Goal: Task Accomplishment & Management: Complete application form

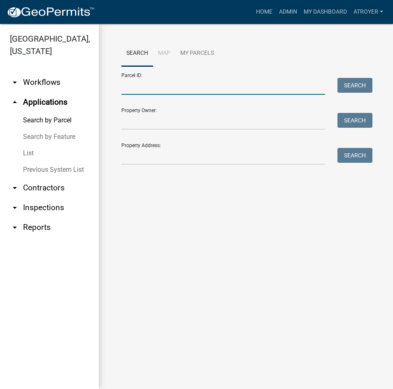
click at [188, 86] on input "Parcel ID:" at bounding box center [223, 86] width 204 height 17
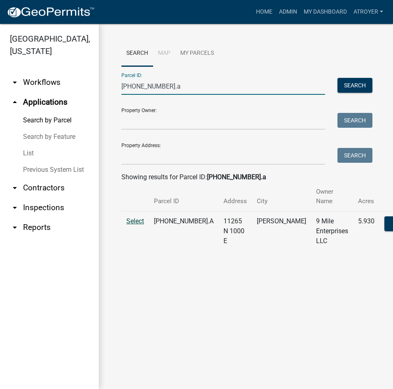
type input "[PHONE_NUMBER].a"
click at [140, 219] on span "Select" at bounding box center [135, 221] width 18 height 8
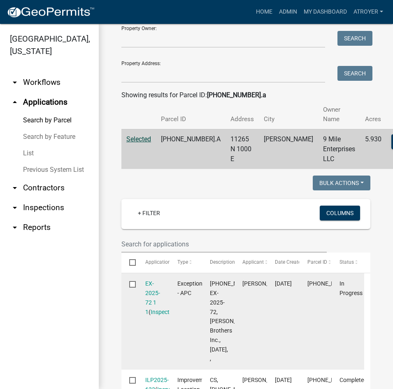
scroll to position [82, 0]
click at [151, 282] on link "EX-2025-72 1 1" at bounding box center [152, 296] width 15 height 35
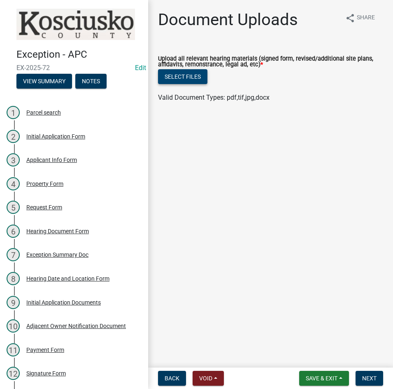
click at [179, 79] on button "Select files" at bounding box center [182, 76] width 49 height 15
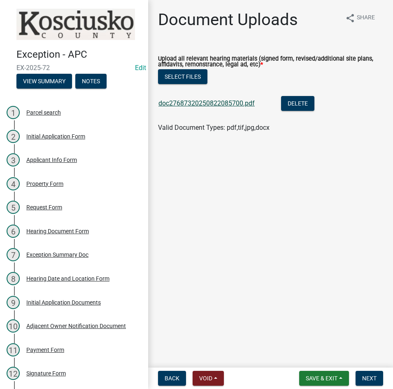
click at [211, 104] on link "doc27687320250822085700.pdf" at bounding box center [206, 103] width 96 height 8
click at [365, 375] on span "Next" at bounding box center [369, 378] width 14 height 7
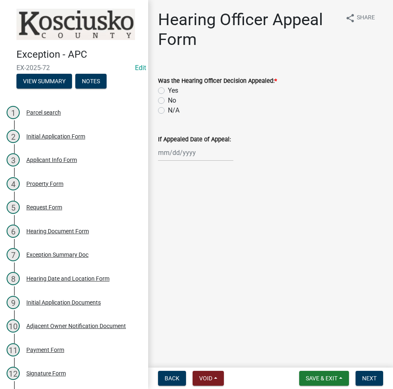
click at [168, 99] on label "No" at bounding box center [172, 100] width 8 height 10
click at [168, 99] on input "No" at bounding box center [170, 97] width 5 height 5
radio input "true"
click at [368, 375] on span "Next" at bounding box center [369, 378] width 14 height 7
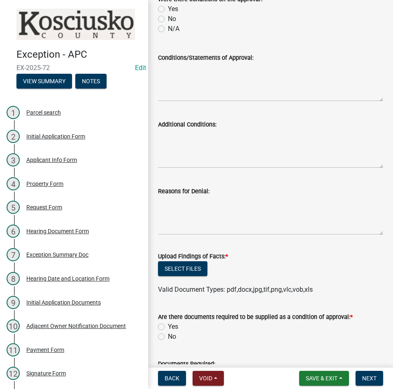
scroll to position [165, 0]
click at [191, 267] on button "Select files" at bounding box center [182, 268] width 49 height 15
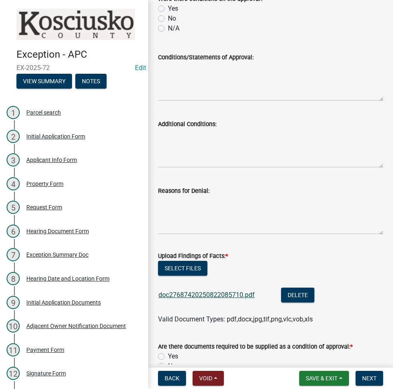
click at [219, 295] on link "doc27687420250822085710.pdf" at bounding box center [206, 295] width 96 height 8
click at [179, 268] on button "Select files" at bounding box center [182, 268] width 49 height 15
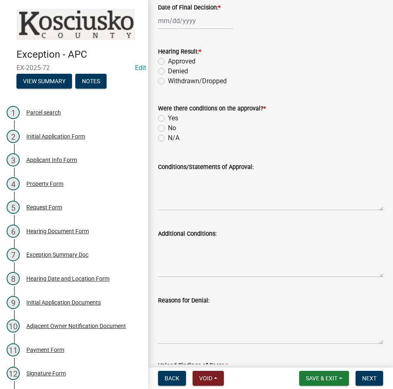
scroll to position [0, 0]
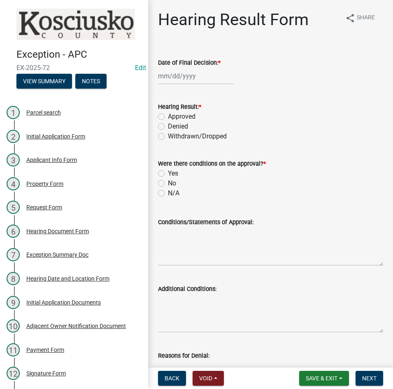
click at [198, 81] on div at bounding box center [195, 75] width 75 height 17
select select "8"
select select "2025"
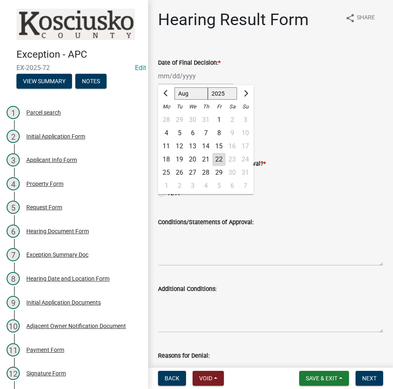
click at [166, 146] on div "11" at bounding box center [166, 146] width 13 height 13
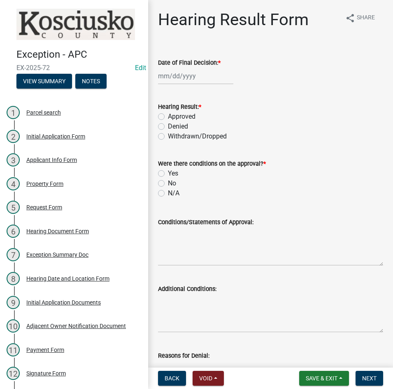
type input "[DATE]"
click at [165, 117] on div "Approved" at bounding box center [270, 117] width 225 height 10
click at [168, 116] on label "Approved" at bounding box center [182, 117] width 28 height 10
click at [168, 116] on input "Approved" at bounding box center [170, 114] width 5 height 5
radio input "true"
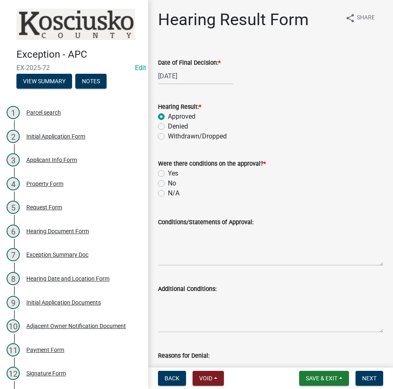
click at [168, 183] on label "No" at bounding box center [172, 183] width 8 height 10
click at [168, 183] on input "No" at bounding box center [170, 180] width 5 height 5
radio input "true"
click at [191, 246] on textarea "Conditions/Statements of Approval:" at bounding box center [270, 246] width 225 height 39
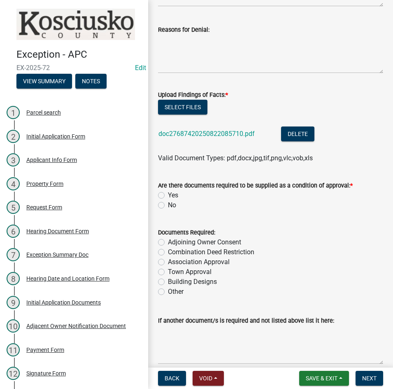
scroll to position [329, 0]
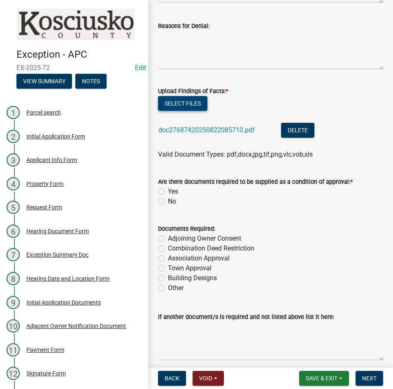
type textarea "The Exception to construct a new home as shown on the site plan was approved as…"
click at [184, 103] on button "Select files" at bounding box center [182, 103] width 49 height 15
click at [168, 201] on label "No" at bounding box center [172, 201] width 8 height 10
click at [168, 201] on input "No" at bounding box center [170, 198] width 5 height 5
radio input "true"
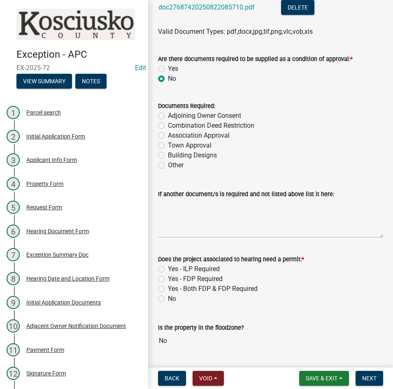
scroll to position [475, 0]
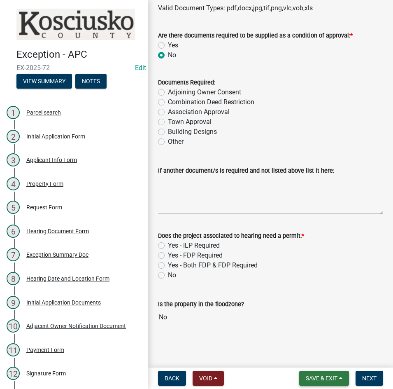
click at [313, 376] on span "Save & Exit" at bounding box center [322, 378] width 32 height 7
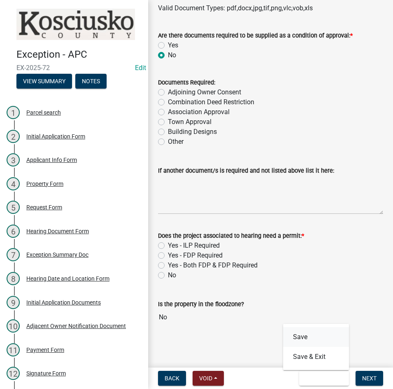
click at [303, 335] on button "Save" at bounding box center [316, 337] width 66 height 20
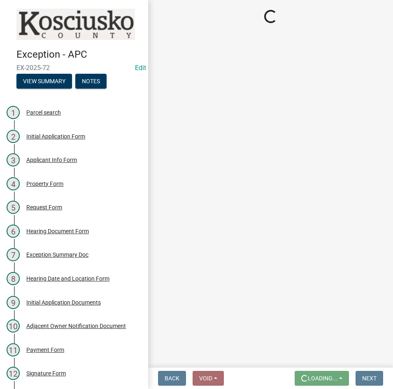
scroll to position [0, 0]
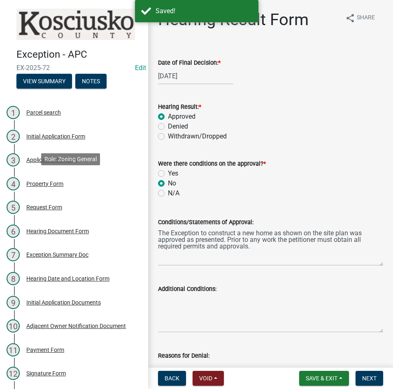
click at [45, 182] on div "Property Form" at bounding box center [44, 184] width 37 height 6
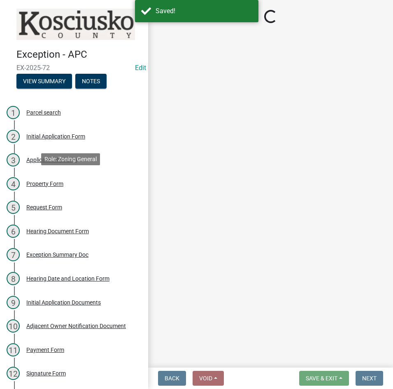
select select "ea119d11-e52e-4559-b746-af06211fe819"
select select "c4907745-124a-42b6-8414-4617f608e7c8"
select select "fd9ce8ad-1a15-40a3-baa4-1d2fcbc16e1e"
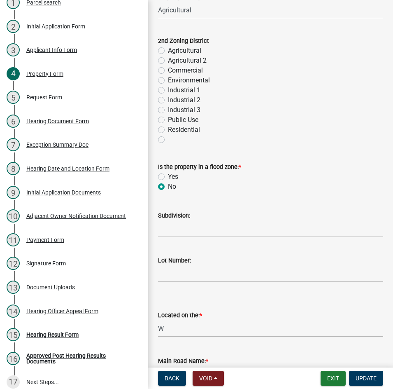
scroll to position [116, 0]
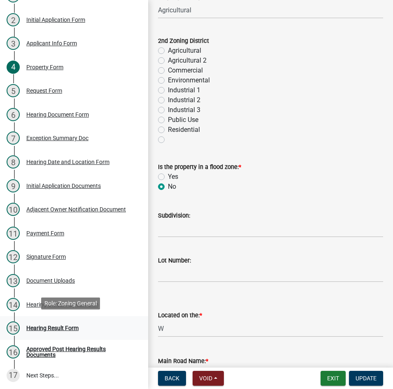
click at [54, 328] on div "Hearing Result Form" at bounding box center [52, 328] width 52 height 6
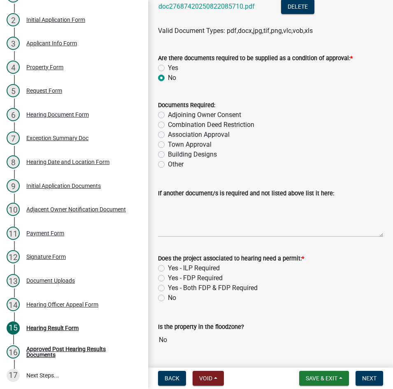
scroll to position [475, 0]
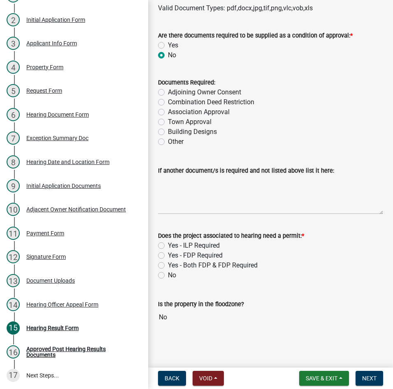
click at [168, 245] on label "Yes - ILP Required" at bounding box center [194, 245] width 52 height 10
click at [168, 245] on input "Yes - ILP Required" at bounding box center [170, 242] width 5 height 5
radio input "true"
click at [371, 379] on span "Next" at bounding box center [369, 378] width 14 height 7
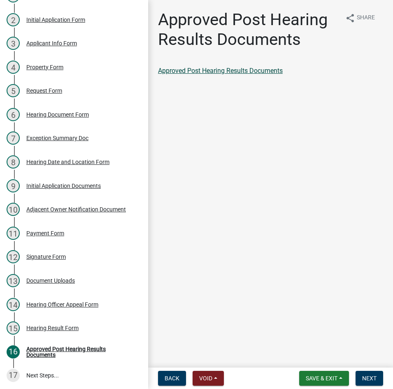
click at [202, 71] on link "Approved Post Hearing Results Documents" at bounding box center [220, 71] width 125 height 8
click at [368, 377] on span "Next" at bounding box center [369, 378] width 14 height 7
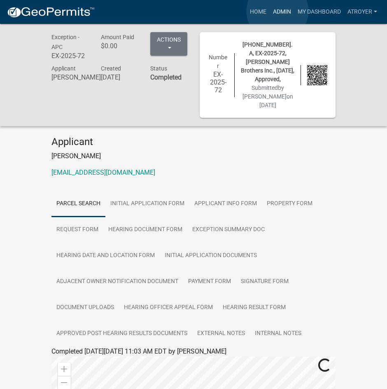
click at [277, 11] on link "Admin" at bounding box center [282, 12] width 25 height 16
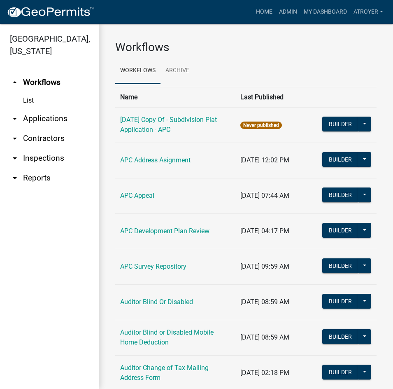
click at [43, 119] on link "arrow_drop_down Applications" at bounding box center [49, 119] width 99 height 20
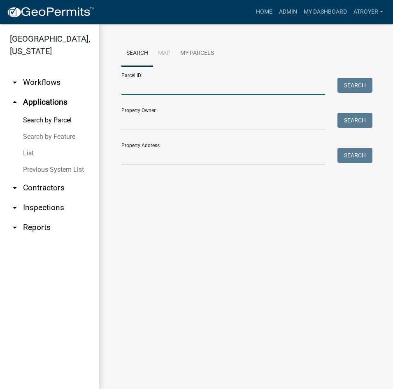
click at [151, 84] on input "Parcel ID:" at bounding box center [223, 86] width 204 height 17
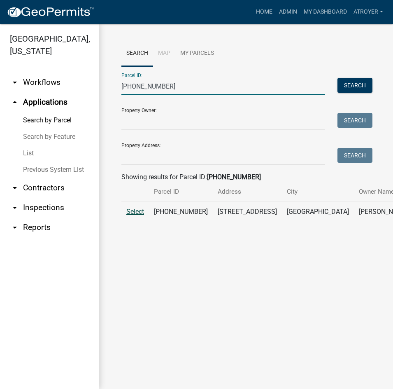
type input "[PHONE_NUMBER]"
click at [131, 215] on span "Select" at bounding box center [135, 211] width 18 height 8
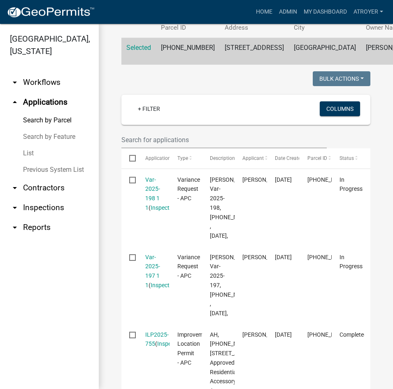
scroll to position [165, 0]
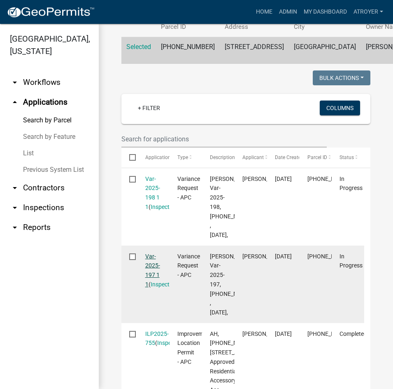
click at [148, 287] on link "Var-2025-197 1 1" at bounding box center [152, 270] width 15 height 35
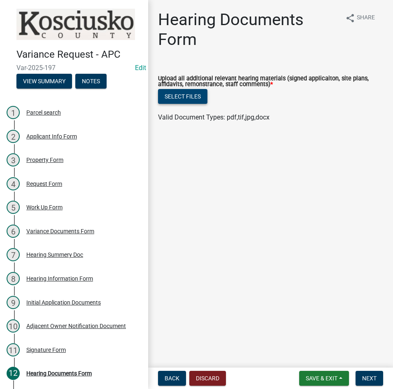
click at [179, 96] on button "Select files" at bounding box center [182, 96] width 49 height 15
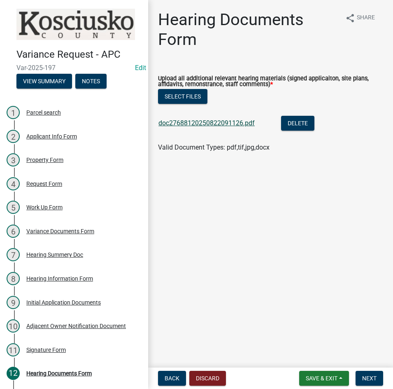
click at [211, 122] on link "doc27688120250822091126.pdf" at bounding box center [206, 123] width 96 height 8
click at [371, 376] on span "Next" at bounding box center [369, 378] width 14 height 7
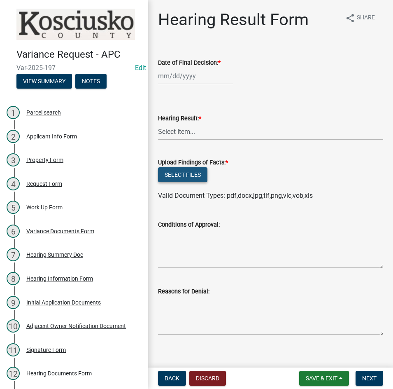
click at [179, 172] on button "Select files" at bounding box center [182, 174] width 49 height 15
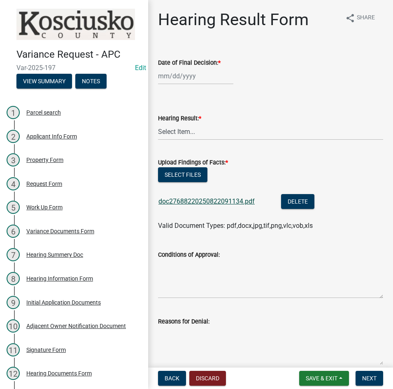
click at [216, 201] on link "doc27688220250822091134.pdf" at bounding box center [206, 201] width 96 height 8
click at [183, 172] on button "Select files" at bounding box center [182, 174] width 49 height 15
click at [191, 77] on div at bounding box center [195, 75] width 75 height 17
select select "8"
select select "2025"
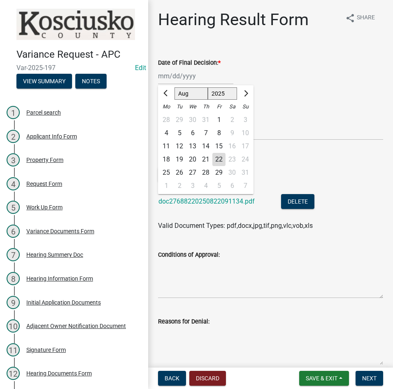
click at [166, 147] on div "11" at bounding box center [166, 146] width 13 height 13
type input "[DATE]"
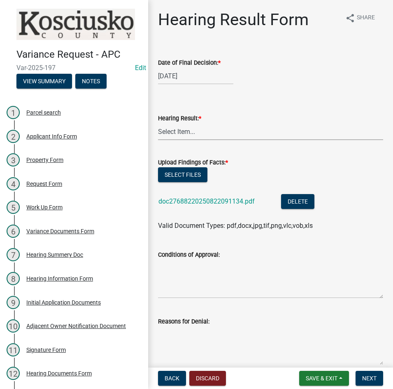
click at [209, 136] on select "Select Item... Approved Denied Withdrawn/Dropped" at bounding box center [270, 131] width 225 height 17
click at [158, 123] on select "Select Item... Approved Denied Withdrawn/Dropped" at bounding box center [270, 131] width 225 height 17
select select "808690c7-bf4f-4afa-b87c-7c10797e051c"
click at [209, 279] on textarea "Conditions of Approval:" at bounding box center [270, 278] width 225 height 39
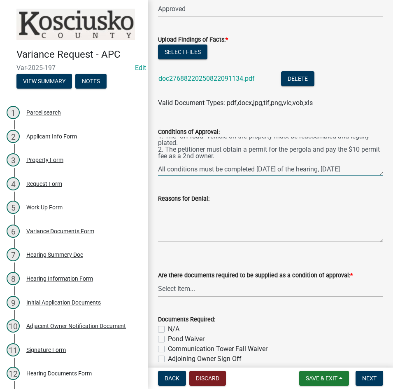
scroll to position [123, 0]
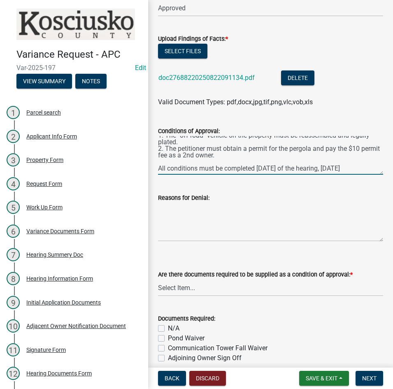
type textarea "The Variance was approved as petitioned to leave the pergola as constructed 25 …"
click at [263, 287] on select "Select Item... Yes No N/A" at bounding box center [270, 287] width 225 height 17
click at [158, 279] on select "Select Item... Yes No N/A" at bounding box center [270, 287] width 225 height 17
select select "3ebdabd2-24d2-4634-81b5-20525b4a7a54"
click at [168, 327] on label "N/A" at bounding box center [174, 328] width 12 height 10
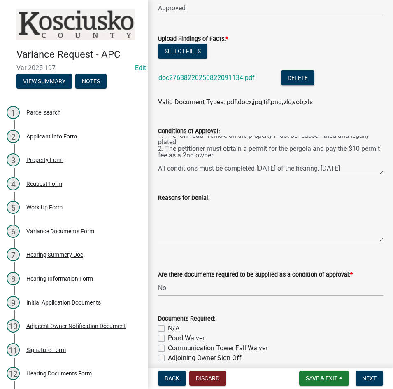
click at [168, 327] on input "N/A" at bounding box center [170, 325] width 5 height 5
checkbox input "true"
checkbox input "false"
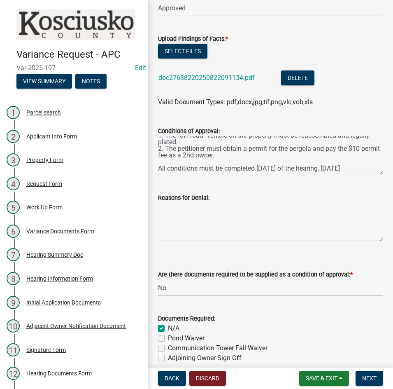
checkbox input "false"
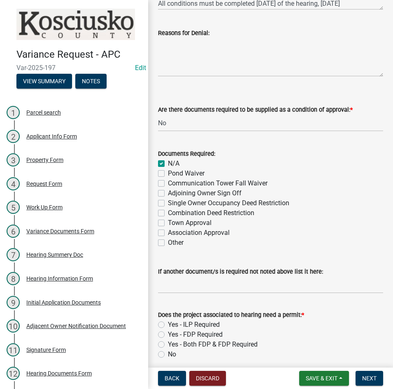
scroll to position [323, 0]
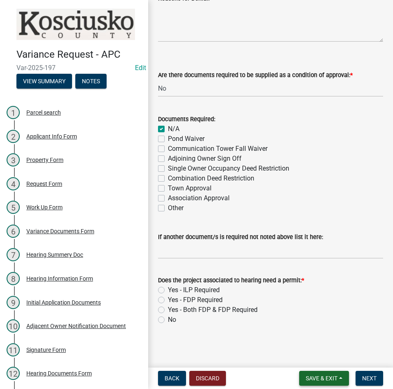
click at [314, 377] on span "Save & Exit" at bounding box center [322, 378] width 32 height 7
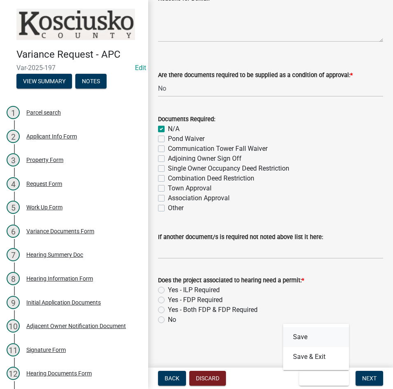
click at [301, 334] on button "Save" at bounding box center [316, 337] width 66 height 20
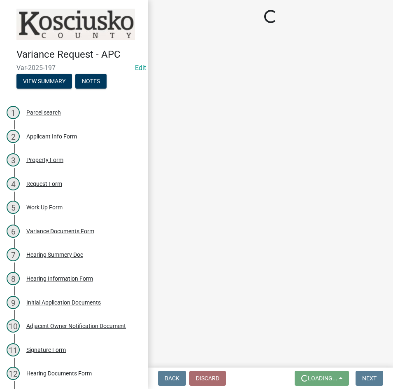
scroll to position [0, 0]
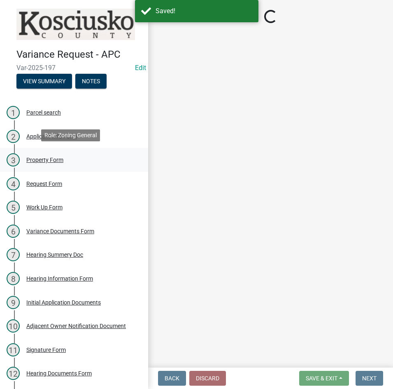
select select "808690c7-bf4f-4afa-b87c-7c10797e051c"
select select "3ebdabd2-24d2-4634-81b5-20525b4a7a54"
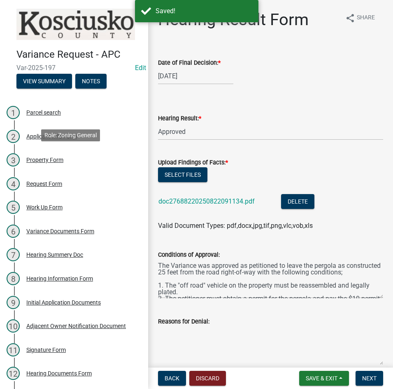
click at [49, 158] on div "Property Form" at bounding box center [44, 160] width 37 height 6
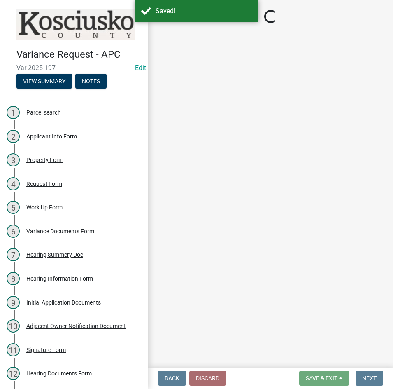
select select "1146270b-2111-4e23-bf7f-74ce85cf7041"
select select "a970d481-4b24-4397-adea-9fa616519827"
select select "cfa04aa3-54af-4fa3-ad31-ac65a78d0644"
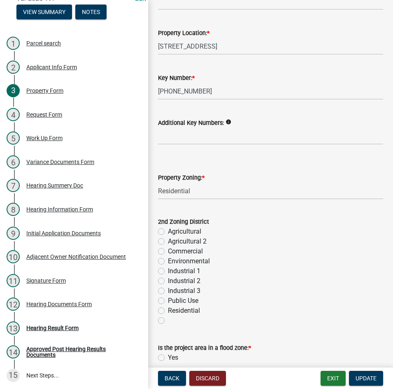
scroll to position [288, 0]
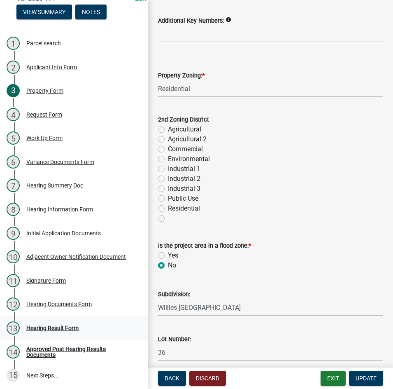
click at [54, 326] on div "Hearing Result Form" at bounding box center [52, 328] width 52 height 6
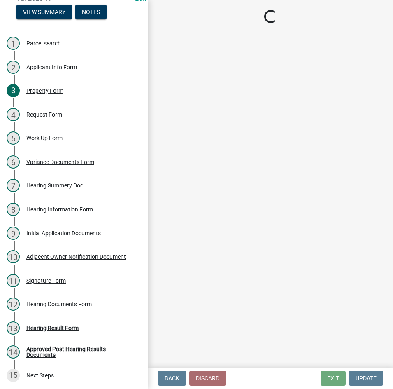
select select "808690c7-bf4f-4afa-b87c-7c10797e051c"
select select "3ebdabd2-24d2-4634-81b5-20525b4a7a54"
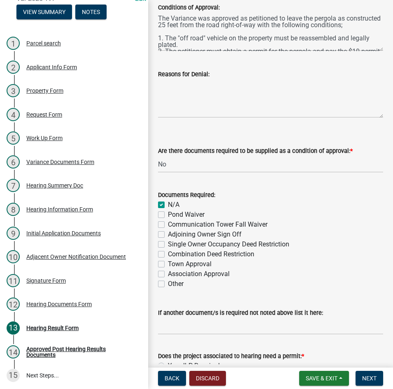
scroll to position [323, 0]
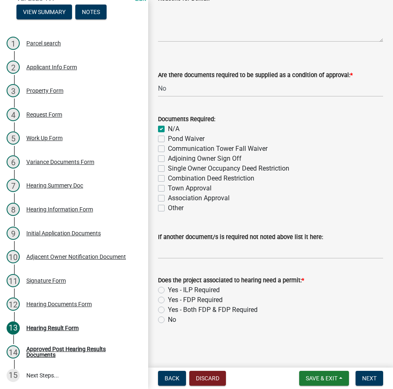
click at [168, 289] on label "Yes - ILP Required" at bounding box center [194, 290] width 52 height 10
click at [168, 289] on input "Yes - ILP Required" at bounding box center [170, 287] width 5 height 5
radio input "true"
click at [367, 374] on button "Next" at bounding box center [370, 377] width 28 height 15
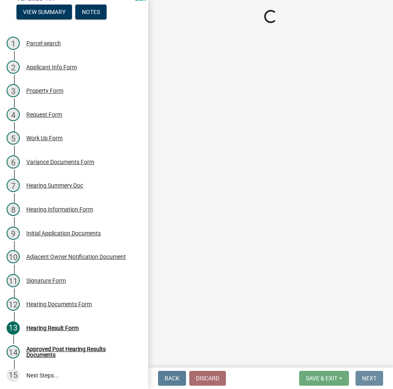
scroll to position [0, 0]
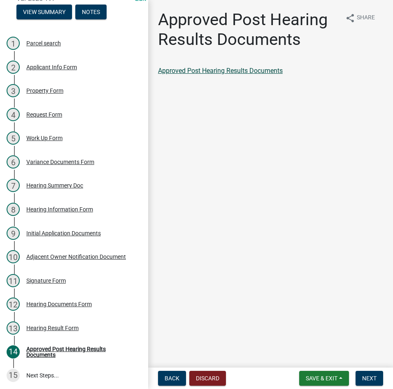
click at [239, 74] on link "Approved Post Hearing Results Documents" at bounding box center [220, 71] width 125 height 8
click at [366, 377] on span "Next" at bounding box center [369, 378] width 14 height 7
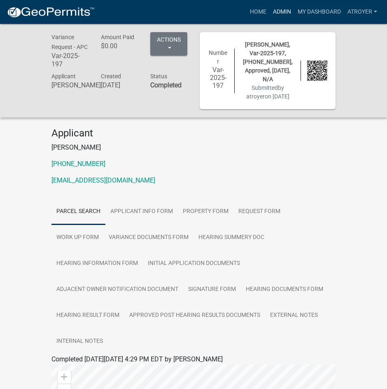
click at [284, 10] on link "Admin" at bounding box center [282, 12] width 25 height 16
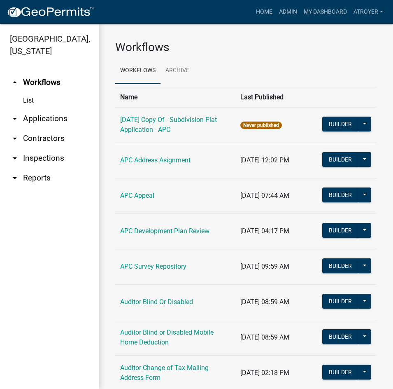
click at [58, 119] on link "arrow_drop_down Applications" at bounding box center [49, 119] width 99 height 20
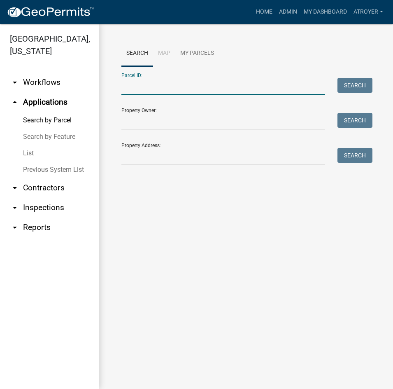
click at [158, 87] on input "Parcel ID:" at bounding box center [223, 86] width 204 height 17
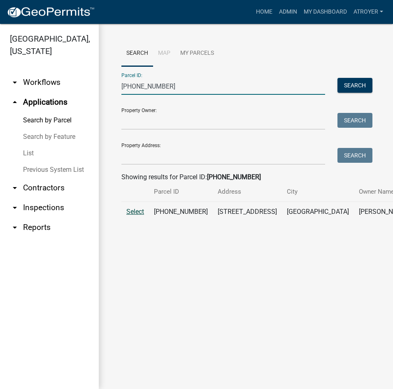
type input "[PHONE_NUMBER]"
click at [130, 215] on span "Select" at bounding box center [135, 211] width 18 height 8
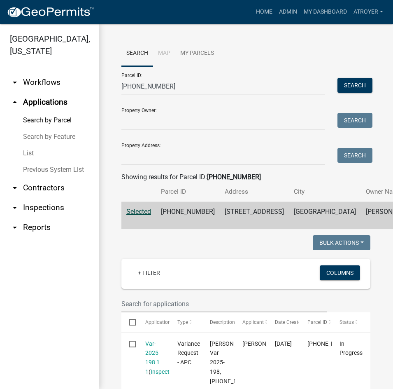
scroll to position [165, 0]
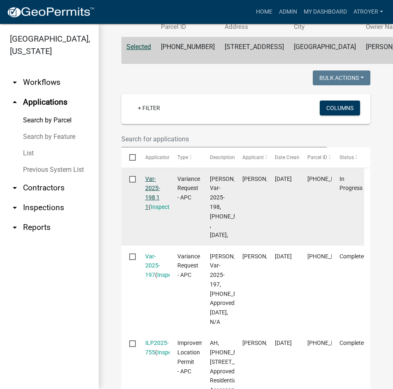
click at [148, 208] on link "Var-2025-198 1 1" at bounding box center [152, 192] width 15 height 35
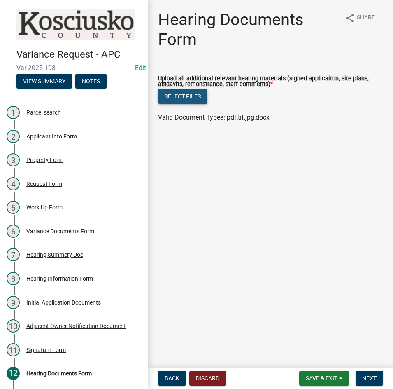
click at [180, 96] on button "Select files" at bounding box center [182, 96] width 49 height 15
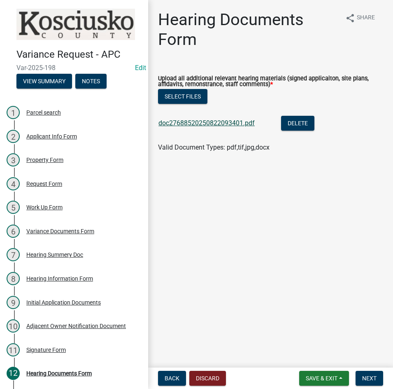
click at [207, 121] on link "doc27688520250822093401.pdf" at bounding box center [206, 123] width 96 height 8
click at [369, 377] on span "Next" at bounding box center [369, 378] width 14 height 7
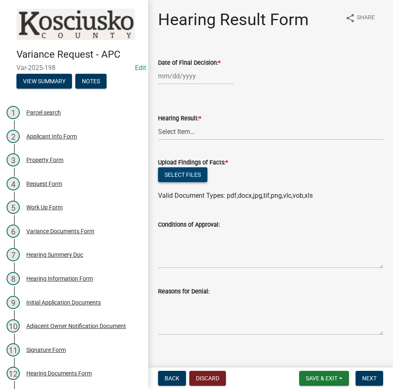
click at [184, 176] on button "Select files" at bounding box center [182, 174] width 49 height 15
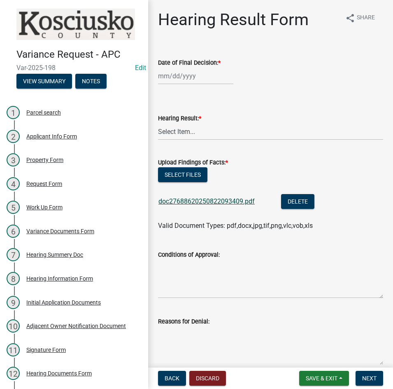
click at [193, 197] on link "doc27688620250822093409.pdf" at bounding box center [206, 201] width 96 height 8
click at [190, 172] on button "Select files" at bounding box center [182, 174] width 49 height 15
select select "8"
select select "2025"
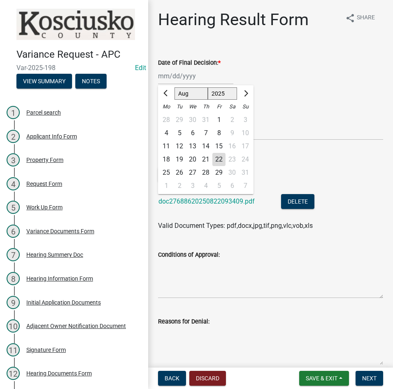
click at [192, 78] on div "[PERSON_NAME] Feb Mar Apr [PERSON_NAME][DATE] Oct Nov [DATE] 1526 1527 1528 152…" at bounding box center [195, 75] width 75 height 17
click at [163, 145] on div "11" at bounding box center [166, 146] width 13 height 13
type input "[DATE]"
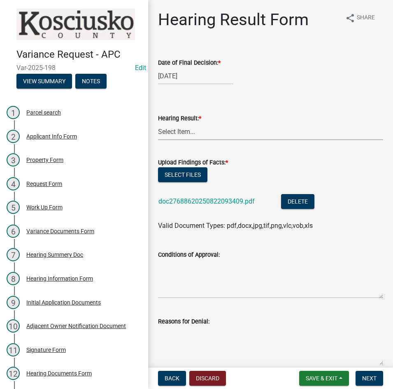
click at [166, 138] on select "Select Item... Approved Denied Withdrawn/Dropped" at bounding box center [270, 131] width 225 height 17
click at [158, 123] on select "Select Item... Approved Denied Withdrawn/Dropped" at bounding box center [270, 131] width 225 height 17
select select "808690c7-bf4f-4afa-b87c-7c10797e051c"
click at [182, 277] on textarea "Conditions of Approval:" at bounding box center [270, 278] width 225 height 39
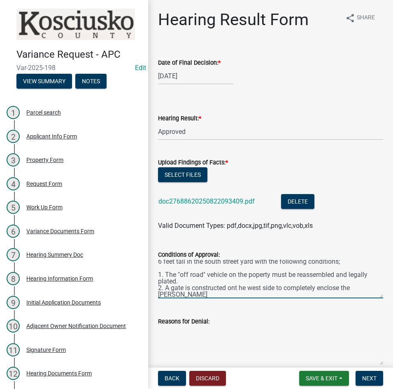
scroll to position [17, 0]
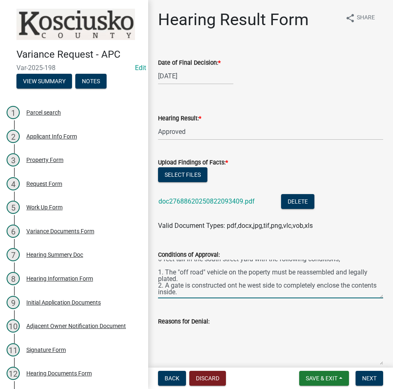
click at [252, 275] on textarea "The Variance was approved as petitioned to leave the fencing as constructed 6 f…" at bounding box center [270, 278] width 225 height 39
click at [241, 288] on textarea "The Variance was approved as petitioned to leave the fencing as constructed 6 f…" at bounding box center [270, 278] width 225 height 39
click at [207, 295] on textarea "The Variance was approved as petitioned to leave the fencing as constructed 6 f…" at bounding box center [270, 278] width 225 height 39
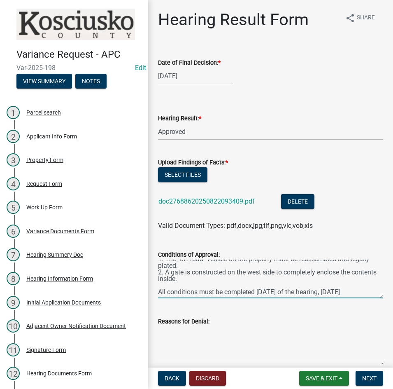
scroll to position [165, 0]
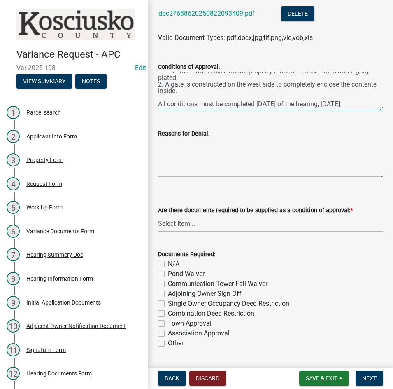
type textarea "The Variance was approved as petitioned to leave the fencing as constructed 6 f…"
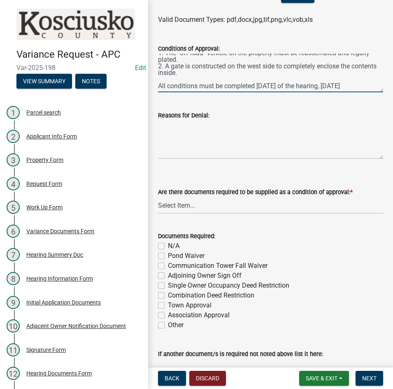
click at [255, 244] on div "N/A" at bounding box center [270, 246] width 225 height 10
click at [195, 203] on select "Select Item... Yes No N/A" at bounding box center [270, 205] width 225 height 17
click at [158, 197] on select "Select Item... Yes No N/A" at bounding box center [270, 205] width 225 height 17
select select "3ebdabd2-24d2-4634-81b5-20525b4a7a54"
click at [165, 244] on div "N/A" at bounding box center [270, 246] width 225 height 10
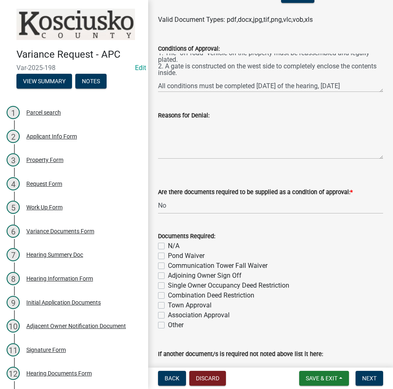
click at [168, 244] on label "N/A" at bounding box center [174, 246] width 12 height 10
click at [168, 244] on input "N/A" at bounding box center [170, 243] width 5 height 5
checkbox input "true"
checkbox input "false"
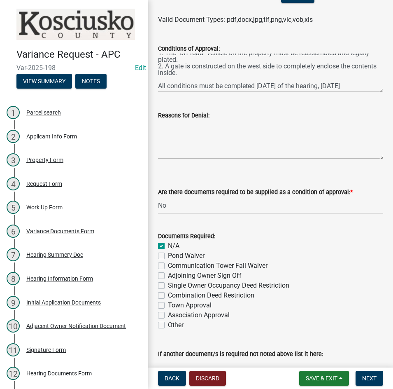
checkbox input "false"
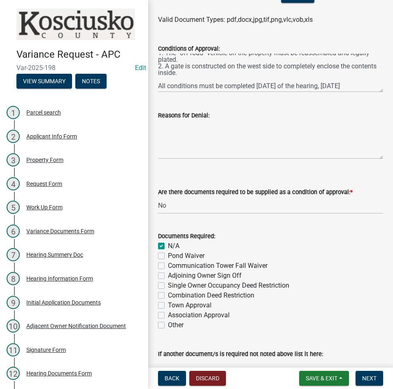
checkbox input "false"
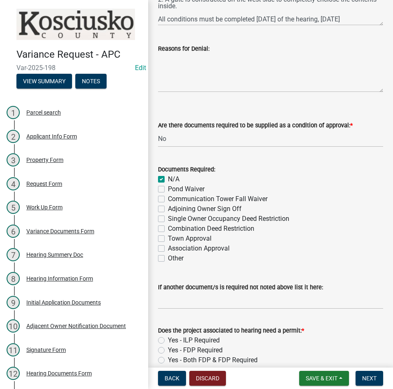
scroll to position [323, 0]
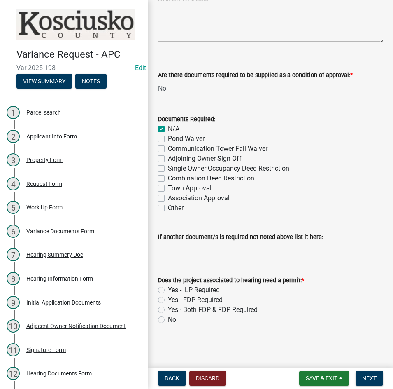
click at [168, 319] on label "No" at bounding box center [172, 319] width 8 height 10
click at [168, 319] on input "No" at bounding box center [170, 316] width 5 height 5
radio input "true"
click at [365, 378] on span "Next" at bounding box center [369, 378] width 14 height 7
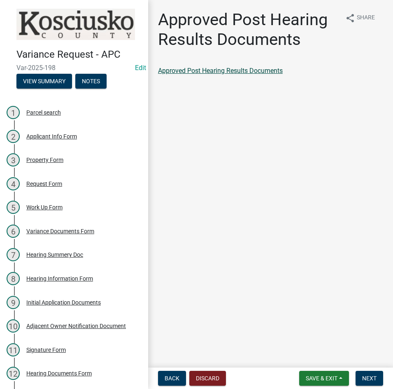
click at [231, 71] on link "Approved Post Hearing Results Documents" at bounding box center [220, 71] width 125 height 8
click at [370, 376] on span "Next" at bounding box center [369, 378] width 14 height 7
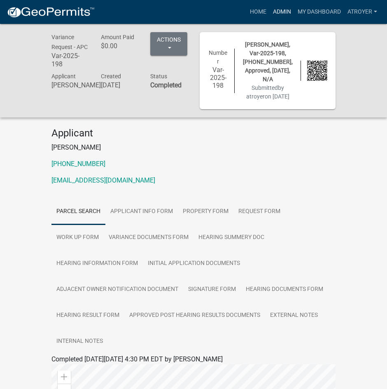
click at [274, 12] on link "Admin" at bounding box center [282, 12] width 25 height 16
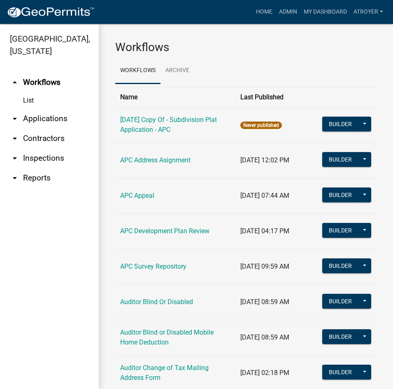
click at [38, 119] on link "arrow_drop_down Applications" at bounding box center [49, 119] width 99 height 20
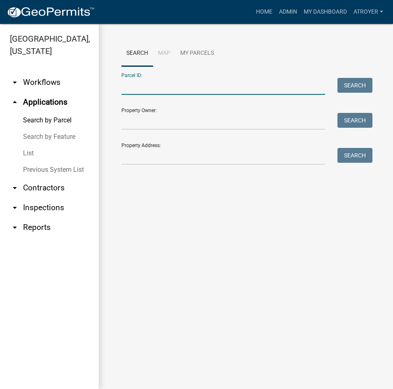
click at [228, 84] on input "Parcel ID:" at bounding box center [223, 86] width 204 height 17
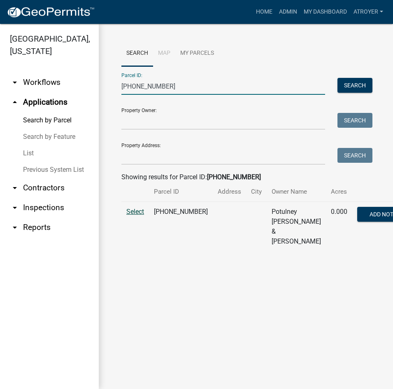
type input "[PHONE_NUMBER]"
click at [134, 215] on span "Select" at bounding box center [135, 211] width 18 height 8
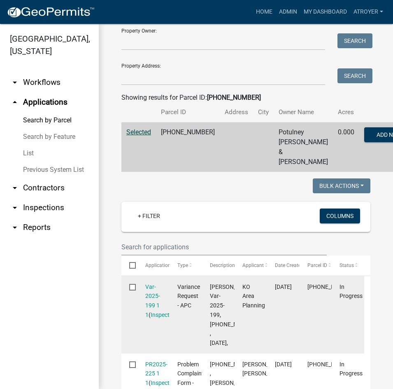
scroll to position [123, 0]
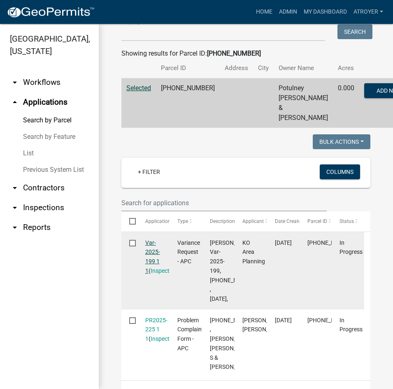
click at [148, 250] on link "Var-2025-199 1 1" at bounding box center [152, 256] width 15 height 35
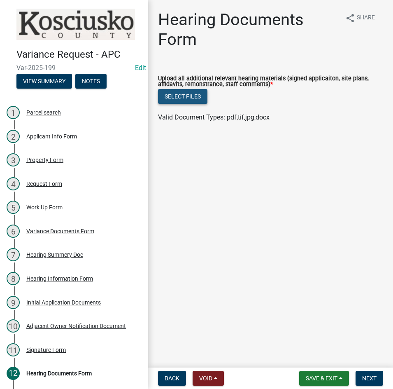
click at [178, 92] on button "Select files" at bounding box center [182, 96] width 49 height 15
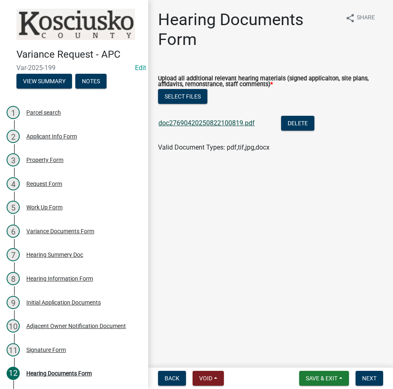
click at [205, 125] on link "doc27690420250822100819.pdf" at bounding box center [206, 123] width 96 height 8
click at [361, 374] on button "Next" at bounding box center [370, 377] width 28 height 15
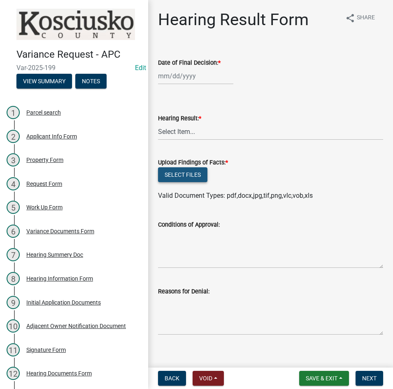
click at [180, 171] on button "Select files" at bounding box center [182, 174] width 49 height 15
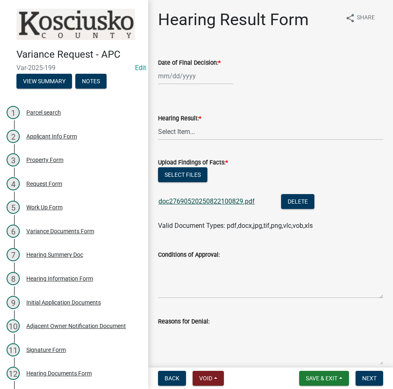
click at [205, 202] on link "doc27690520250822100829.pdf" at bounding box center [206, 201] width 96 height 8
click at [180, 175] on button "Select files" at bounding box center [182, 174] width 49 height 15
click at [195, 81] on div at bounding box center [195, 75] width 75 height 17
select select "8"
select select "2025"
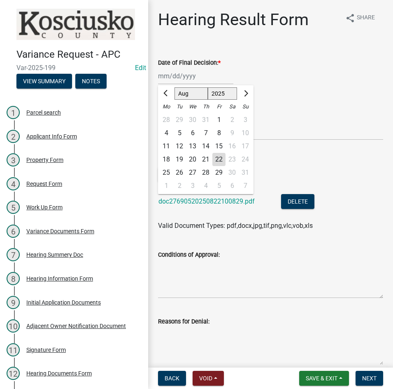
click at [163, 147] on div "11" at bounding box center [166, 146] width 13 height 13
type input "[DATE]"
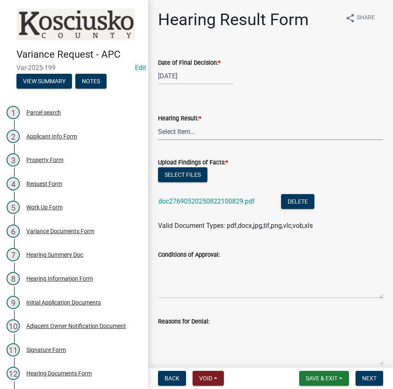
click at [182, 133] on select "Select Item... Approved Denied Withdrawn/Dropped" at bounding box center [270, 131] width 225 height 17
click at [158, 123] on select "Select Item... Approved Denied Withdrawn/Dropped" at bounding box center [270, 131] width 225 height 17
select select "808690c7-bf4f-4afa-b87c-7c10797e051c"
click at [192, 277] on textarea "Conditions of Approval:" at bounding box center [270, 278] width 225 height 39
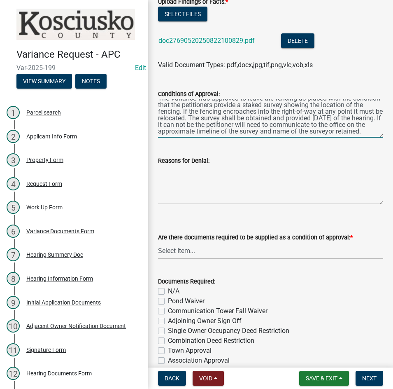
scroll to position [165, 0]
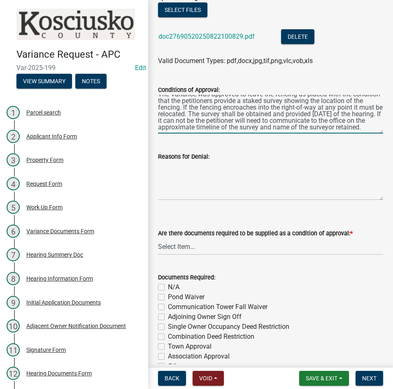
type textarea "The Variance was approved to leave the fencing as placed with the condition tha…"
click at [210, 251] on select "Select Item... Yes No N/A" at bounding box center [270, 246] width 225 height 17
click at [215, 251] on select "Select Item... Yes No N/A" at bounding box center [270, 246] width 225 height 17
click at [214, 246] on select "Select Item... Yes No N/A" at bounding box center [270, 246] width 225 height 17
click at [158, 238] on select "Select Item... Yes No N/A" at bounding box center [270, 246] width 225 height 17
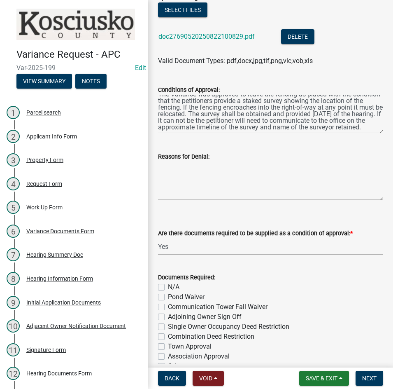
select select "ff6cc449-edf6-45e5-9fe1-01429fdc05a7"
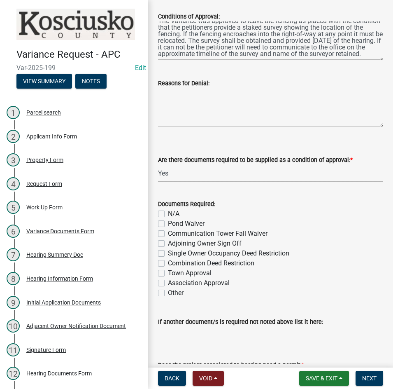
scroll to position [247, 0]
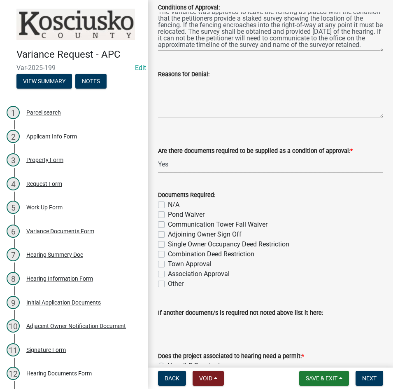
click at [168, 284] on label "Other" at bounding box center [176, 284] width 16 height 10
click at [168, 284] on input "Other" at bounding box center [170, 281] width 5 height 5
checkbox input "true"
checkbox input "false"
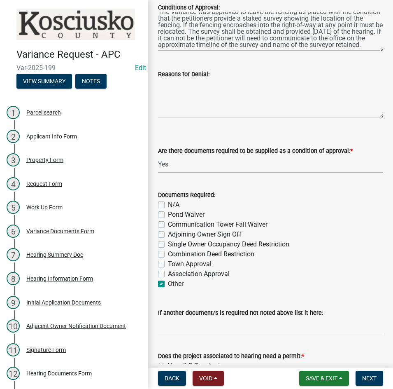
checkbox input "false"
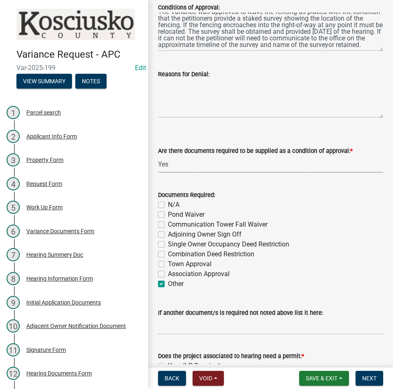
checkbox input "false"
checkbox input "true"
click at [216, 332] on input "If another document/s is required not noted above list it here:" at bounding box center [270, 325] width 225 height 17
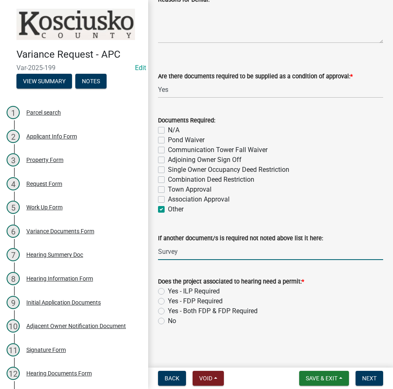
scroll to position [323, 0]
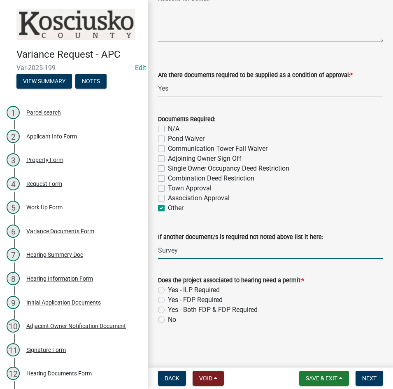
type input "Survey"
click at [168, 319] on label "No" at bounding box center [172, 319] width 8 height 10
click at [168, 319] on input "No" at bounding box center [170, 316] width 5 height 5
radio input "true"
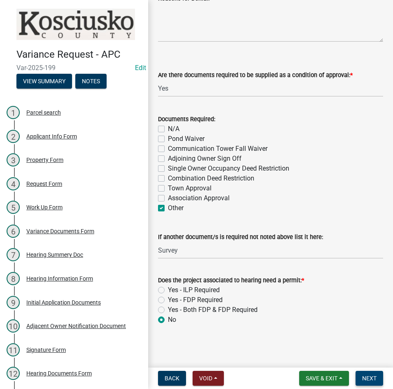
click at [358, 375] on button "Next" at bounding box center [370, 377] width 28 height 15
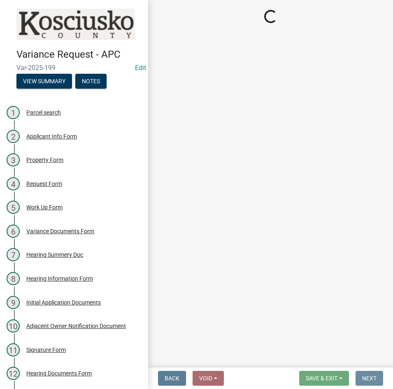
scroll to position [0, 0]
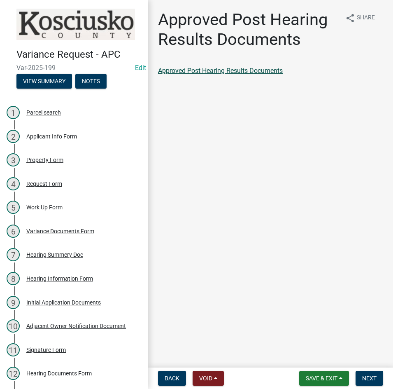
click at [220, 68] on link "Approved Post Hearing Results Documents" at bounding box center [220, 71] width 125 height 8
click at [366, 377] on span "Next" at bounding box center [369, 378] width 14 height 7
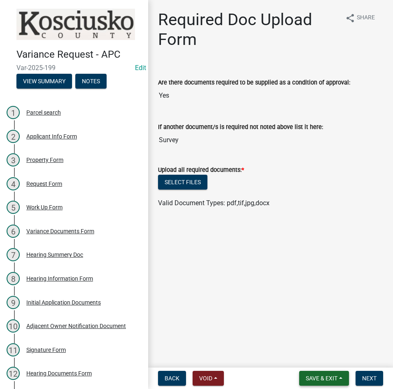
click at [312, 379] on span "Save & Exit" at bounding box center [322, 378] width 32 height 7
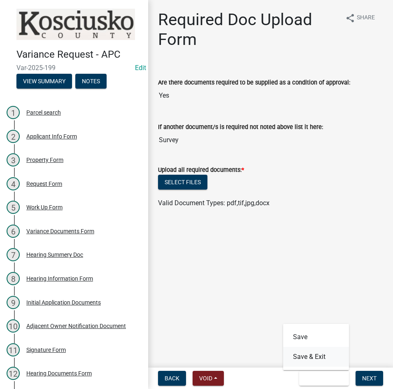
drag, startPoint x: 309, startPoint y: 353, endPoint x: 312, endPoint y: 341, distance: 12.1
click at [309, 352] on button "Save & Exit" at bounding box center [316, 357] width 66 height 20
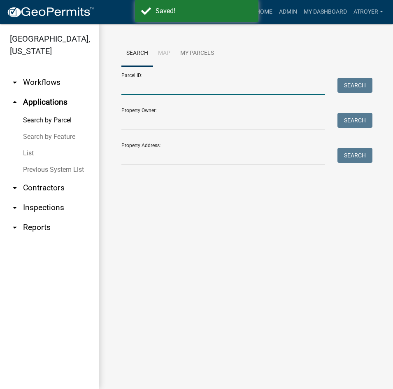
click at [187, 85] on input "Parcel ID:" at bounding box center [223, 86] width 204 height 17
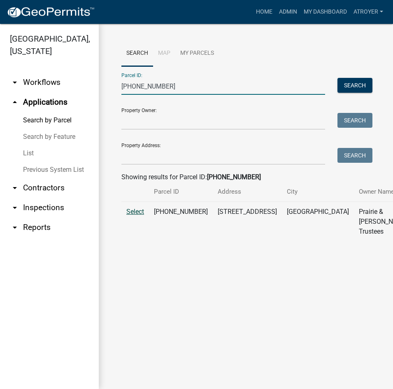
type input "[PHONE_NUMBER]"
click at [137, 215] on span "Select" at bounding box center [135, 211] width 18 height 8
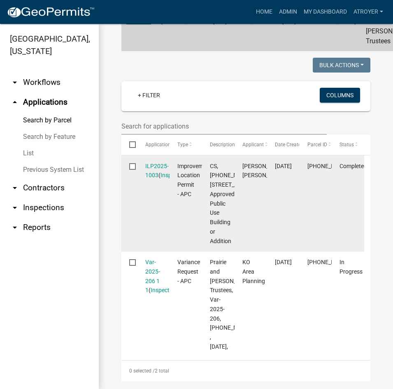
scroll to position [288, 0]
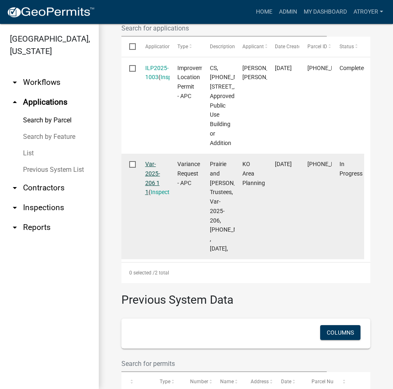
click at [151, 195] on link "Var-2025-206 1 1" at bounding box center [152, 178] width 15 height 35
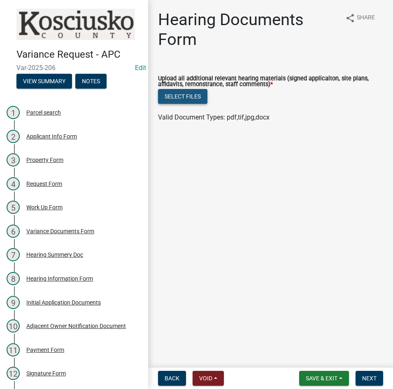
click at [174, 95] on button "Select files" at bounding box center [182, 96] width 49 height 15
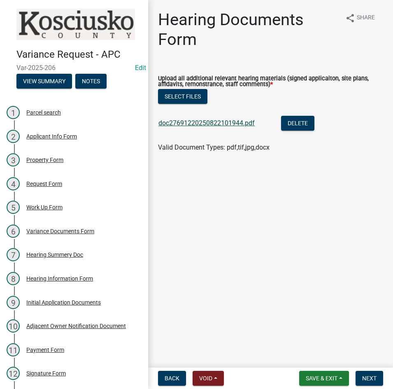
click at [205, 122] on link "doc27691220250822101944.pdf" at bounding box center [206, 123] width 96 height 8
click at [360, 375] on button "Next" at bounding box center [370, 377] width 28 height 15
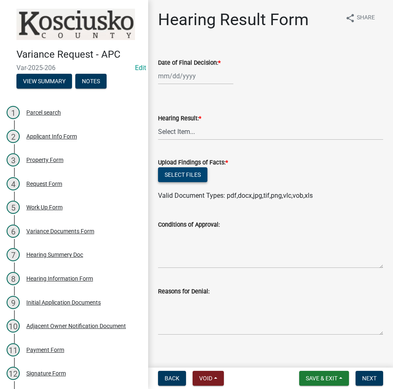
click at [183, 174] on button "Select files" at bounding box center [182, 174] width 49 height 15
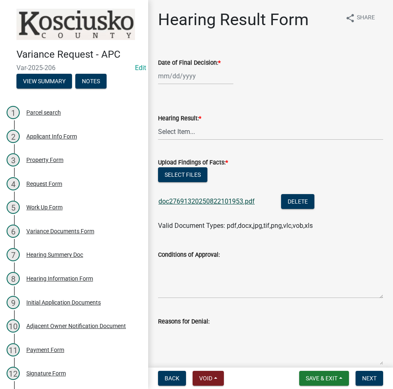
click at [212, 202] on link "doc27691320250822101953.pdf" at bounding box center [206, 201] width 96 height 8
click at [185, 174] on button "Select files" at bounding box center [182, 174] width 49 height 15
select select "8"
select select "2025"
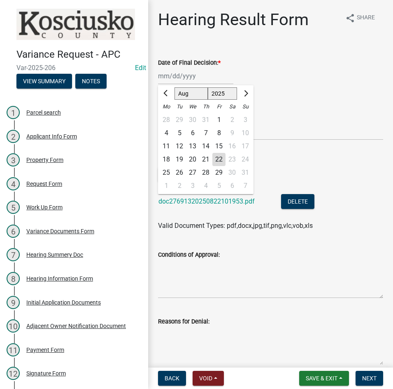
click at [216, 79] on div "[PERSON_NAME] Feb Mar Apr [PERSON_NAME][DATE] Oct Nov [DATE] 1526 1527 1528 152…" at bounding box center [195, 75] width 75 height 17
click at [168, 144] on div "11" at bounding box center [166, 146] width 13 height 13
type input "[DATE]"
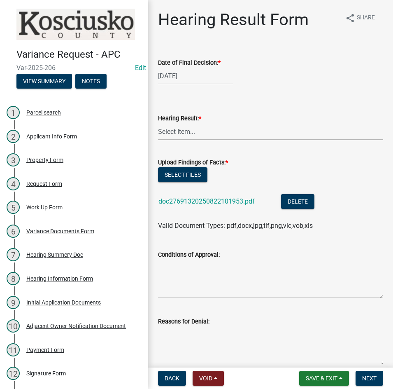
click at [187, 135] on select "Select Item... Approved Denied Withdrawn/Dropped" at bounding box center [270, 131] width 225 height 17
click at [158, 123] on select "Select Item... Approved Denied Withdrawn/Dropped" at bounding box center [270, 131] width 225 height 17
select select "808690c7-bf4f-4afa-b87c-7c10797e051c"
click at [226, 280] on textarea "Conditions of Approval:" at bounding box center [270, 278] width 225 height 39
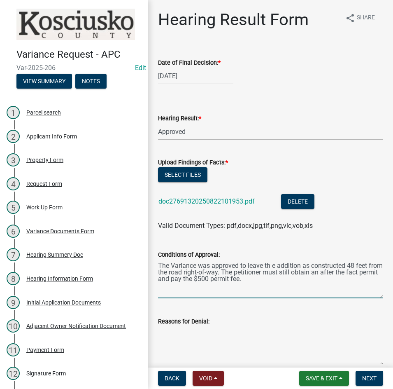
click at [272, 265] on textarea "The Variance was approved to leave th e addition as constructed 48 feet from th…" at bounding box center [270, 278] width 225 height 39
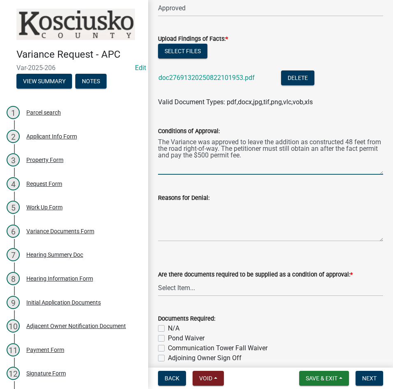
scroll to position [247, 0]
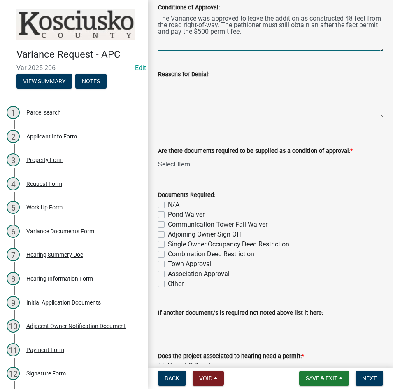
type textarea "The Variance was approved to leave the addition as constructed 48 feet from the…"
click at [209, 167] on select "Select Item... Yes No N/A" at bounding box center [270, 164] width 225 height 17
click at [158, 156] on select "Select Item... Yes No N/A" at bounding box center [270, 164] width 225 height 17
select select "3ebdabd2-24d2-4634-81b5-20525b4a7a54"
click at [168, 205] on label "N/A" at bounding box center [174, 205] width 12 height 10
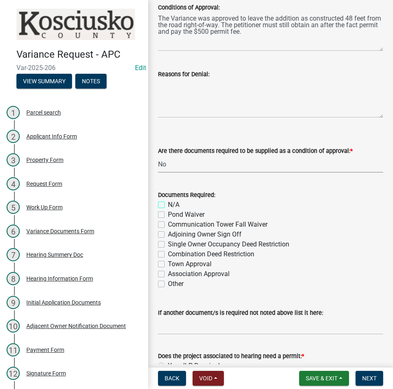
click at [168, 205] on input "N/A" at bounding box center [170, 202] width 5 height 5
checkbox input "true"
checkbox input "false"
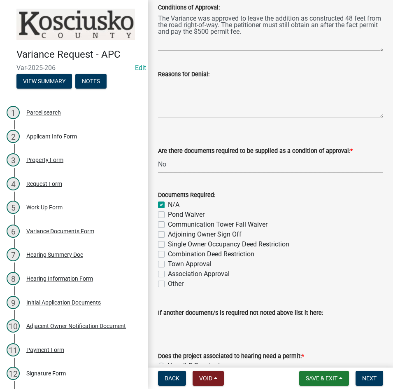
checkbox input "false"
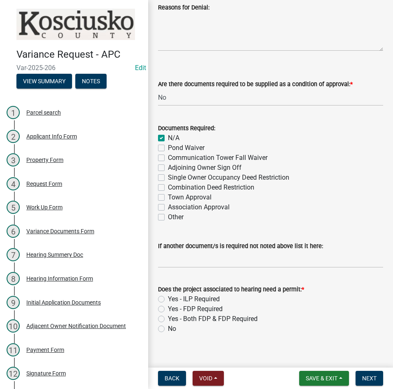
scroll to position [323, 0]
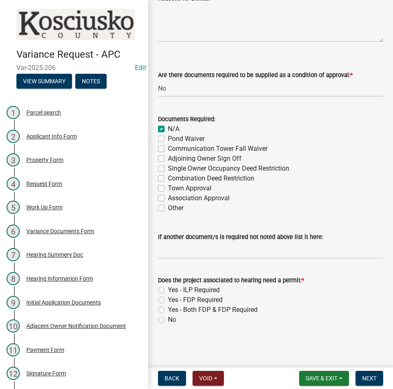
click at [168, 289] on label "Yes - ILP Required" at bounding box center [194, 290] width 52 height 10
click at [168, 289] on input "Yes - ILP Required" at bounding box center [170, 287] width 5 height 5
radio input "true"
click at [371, 375] on span "Next" at bounding box center [369, 378] width 14 height 7
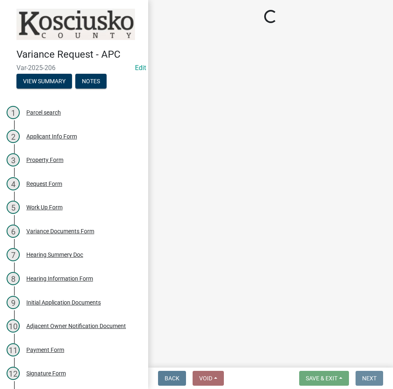
scroll to position [0, 0]
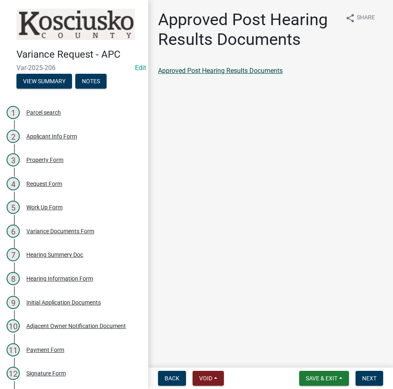
click at [226, 72] on link "Approved Post Hearing Results Documents" at bounding box center [220, 71] width 125 height 8
click at [368, 375] on span "Next" at bounding box center [369, 378] width 14 height 7
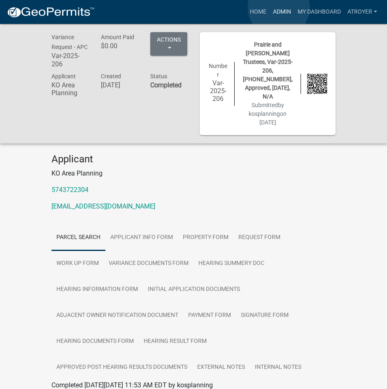
click at [279, 7] on link "Admin" at bounding box center [282, 12] width 25 height 16
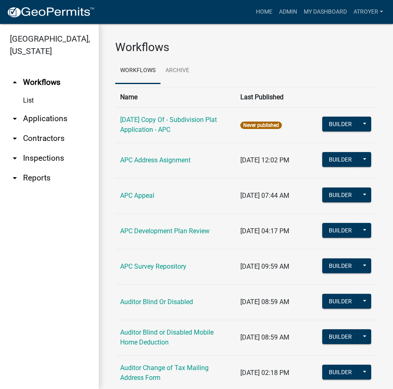
drag, startPoint x: 38, startPoint y: 117, endPoint x: 44, endPoint y: 116, distance: 5.8
click at [38, 117] on link "arrow_drop_down Applications" at bounding box center [49, 119] width 99 height 20
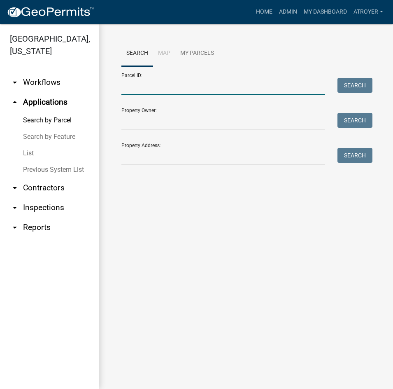
click at [214, 91] on input "Parcel ID:" at bounding box center [223, 86] width 204 height 17
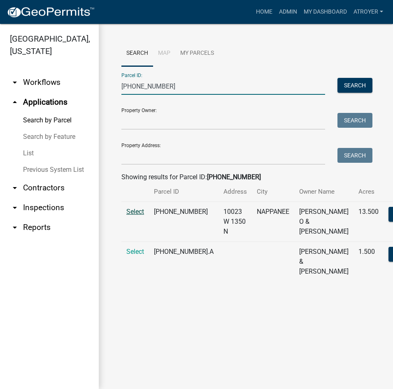
type input "[PHONE_NUMBER]"
click at [135, 215] on span "Select" at bounding box center [135, 211] width 18 height 8
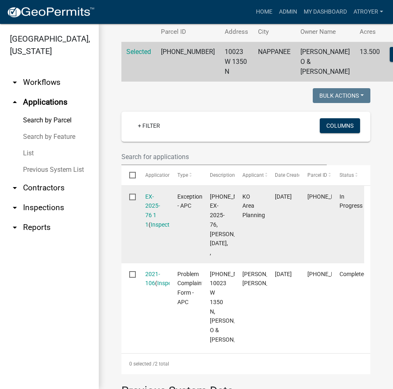
scroll to position [165, 0]
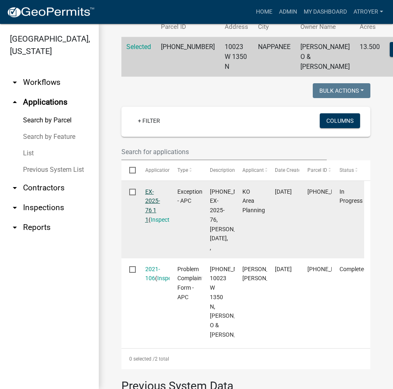
click at [151, 220] on link "EX-2025-76 1 1" at bounding box center [152, 205] width 15 height 35
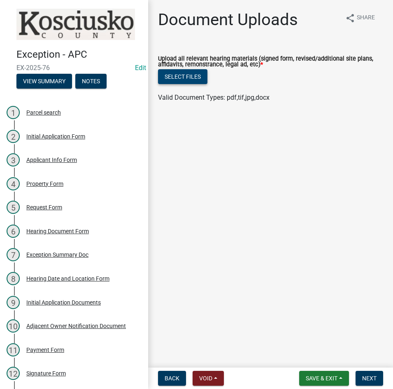
click at [177, 76] on button "Select files" at bounding box center [182, 76] width 49 height 15
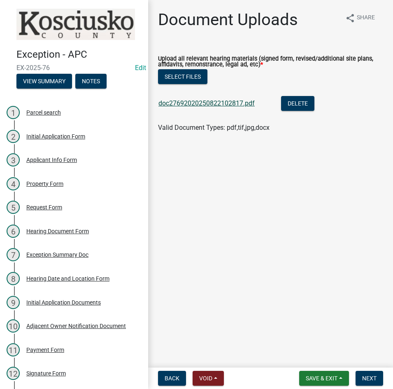
click at [193, 103] on link "doc27692020250822102817.pdf" at bounding box center [206, 103] width 96 height 8
click at [189, 75] on button "Select files" at bounding box center [182, 76] width 49 height 15
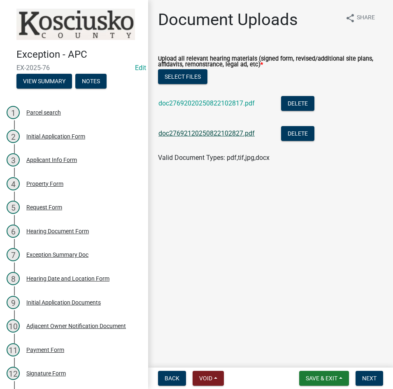
click at [225, 135] on link "doc27692120250822102827.pdf" at bounding box center [206, 133] width 96 height 8
click at [369, 375] on span "Next" at bounding box center [369, 378] width 14 height 7
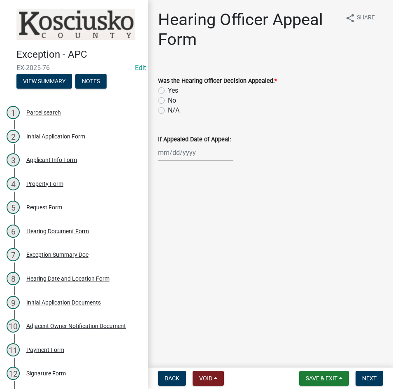
click at [168, 102] on label "No" at bounding box center [172, 100] width 8 height 10
click at [168, 101] on input "No" at bounding box center [170, 97] width 5 height 5
radio input "true"
click at [365, 378] on span "Next" at bounding box center [369, 378] width 14 height 7
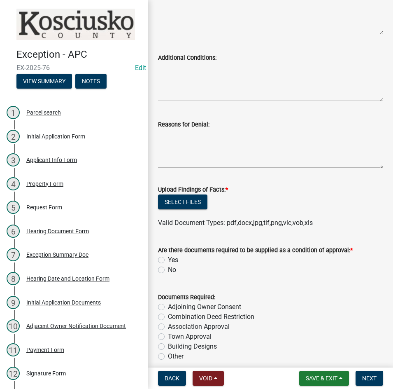
scroll to position [288, 0]
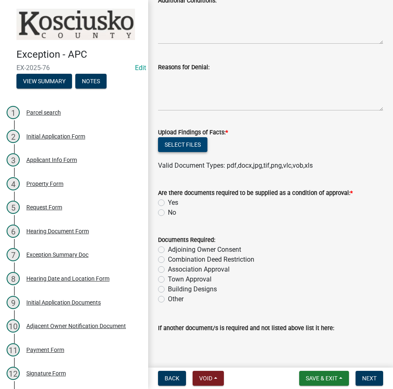
click at [171, 147] on button "Select files" at bounding box center [182, 144] width 49 height 15
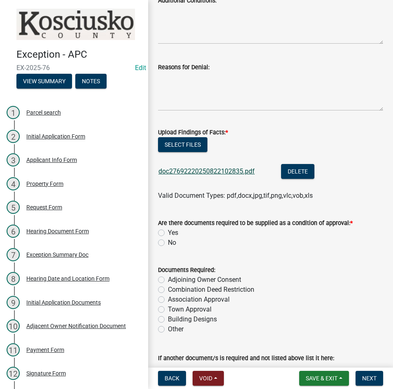
click at [201, 169] on link "doc27692220250822102835.pdf" at bounding box center [206, 171] width 96 height 8
click at [179, 146] on button "Select files" at bounding box center [182, 144] width 49 height 15
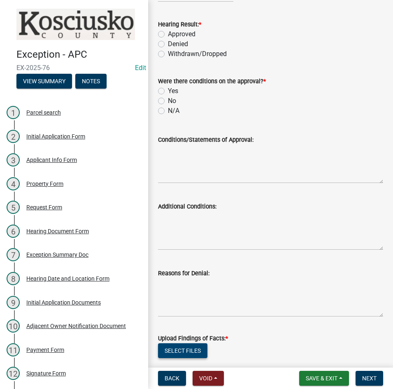
scroll to position [0, 0]
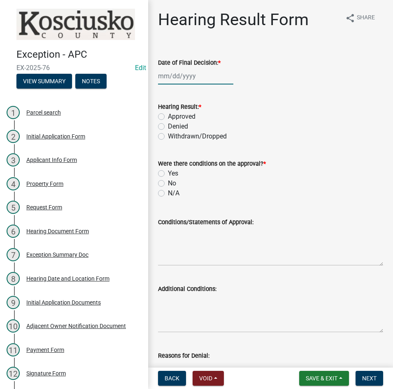
click at [203, 80] on div at bounding box center [195, 75] width 75 height 17
select select "8"
select select "2025"
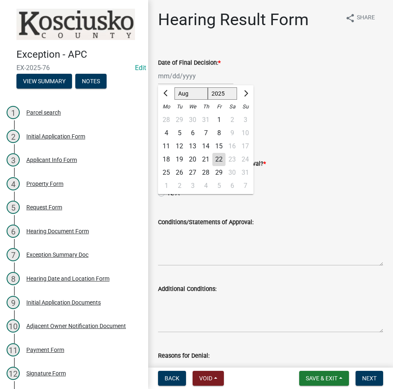
click at [167, 143] on div "11" at bounding box center [166, 146] width 13 height 13
type input "[DATE]"
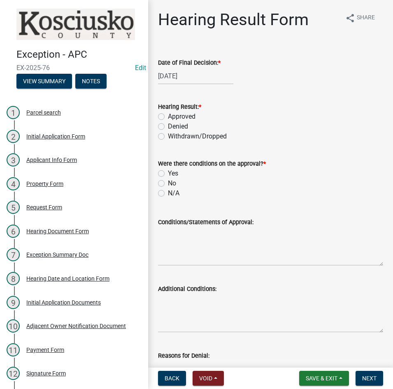
click at [168, 118] on label "Approved" at bounding box center [182, 117] width 28 height 10
click at [168, 117] on input "Approved" at bounding box center [170, 114] width 5 height 5
radio input "true"
click at [168, 193] on label "N/A" at bounding box center [174, 193] width 12 height 10
click at [168, 193] on input "N/A" at bounding box center [170, 190] width 5 height 5
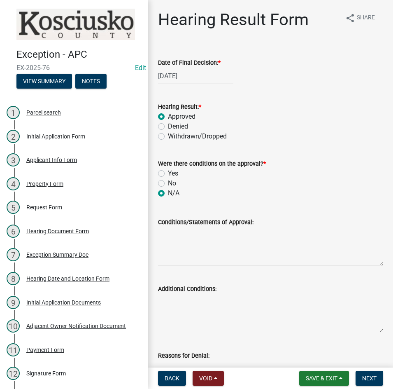
radio input "true"
click at [197, 257] on textarea "Conditions/Statements of Approval:" at bounding box center [270, 246] width 225 height 39
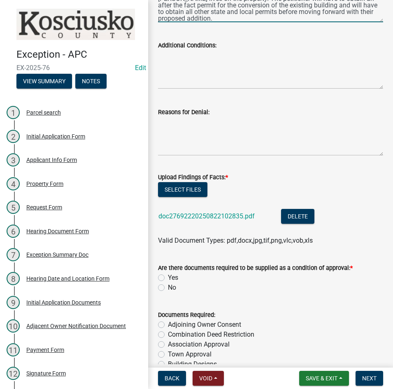
scroll to position [247, 0]
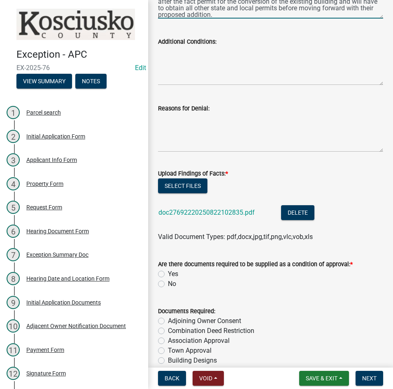
type textarea "The Exception was approved allow the Home Based Business, Harness Shop, run by …"
click at [168, 283] on label "No" at bounding box center [172, 284] width 8 height 10
click at [168, 283] on input "No" at bounding box center [170, 281] width 5 height 5
radio input "true"
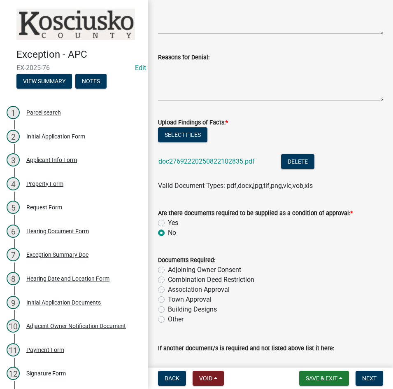
scroll to position [412, 0]
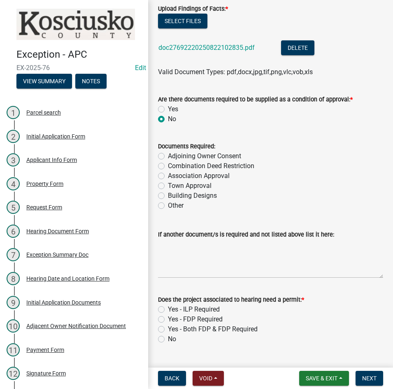
click at [168, 309] on label "Yes - ILP Required" at bounding box center [194, 309] width 52 height 10
click at [168, 309] on input "Yes - ILP Required" at bounding box center [170, 306] width 5 height 5
radio input "true"
click at [368, 377] on span "Next" at bounding box center [369, 378] width 14 height 7
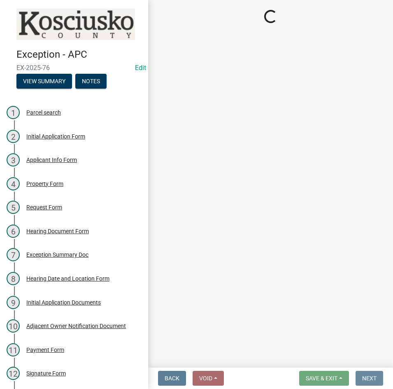
scroll to position [0, 0]
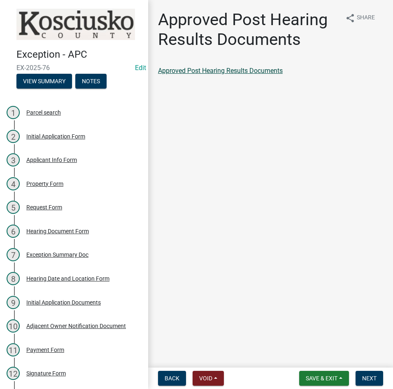
click at [230, 70] on link "Approved Post Hearing Results Documents" at bounding box center [220, 71] width 125 height 8
click at [374, 375] on span "Next" at bounding box center [369, 378] width 14 height 7
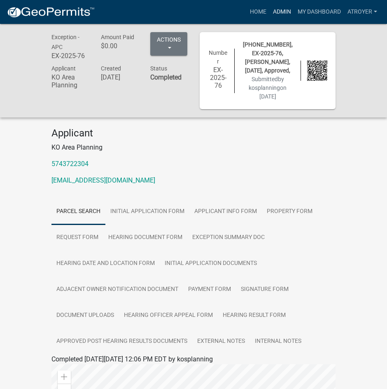
click at [275, 11] on link "Admin" at bounding box center [282, 12] width 25 height 16
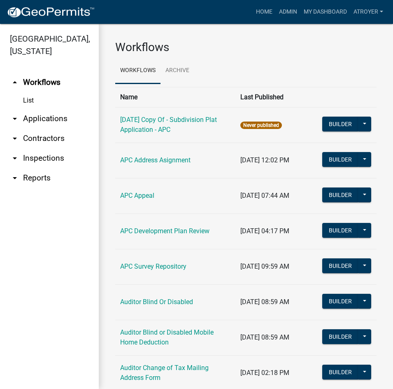
click at [55, 117] on link "arrow_drop_down Applications" at bounding box center [49, 119] width 99 height 20
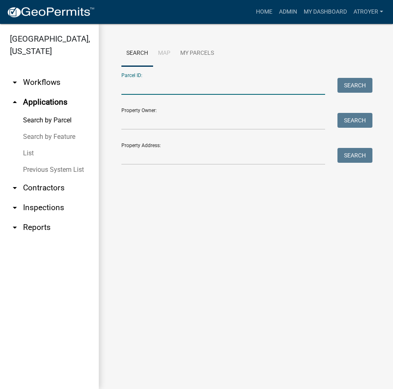
click at [175, 88] on input "Parcel ID:" at bounding box center [223, 86] width 204 height 17
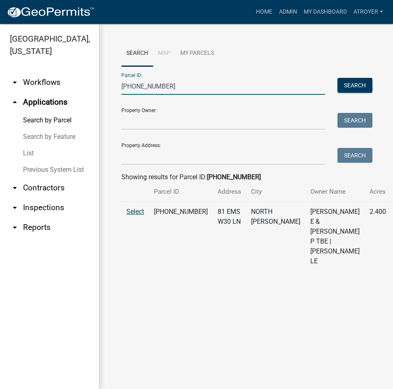
type input "[PHONE_NUMBER]"
click at [131, 215] on span "Select" at bounding box center [135, 211] width 18 height 8
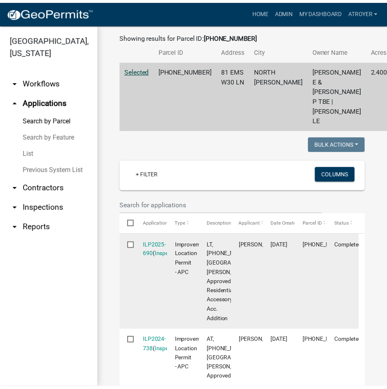
scroll to position [165, 0]
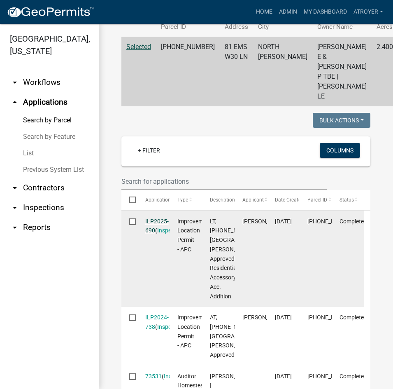
click at [161, 234] on link "ILP2025-690" at bounding box center [156, 226] width 23 height 16
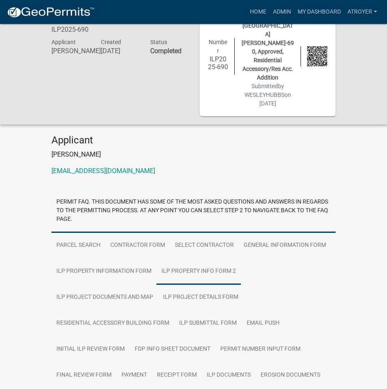
scroll to position [98, 0]
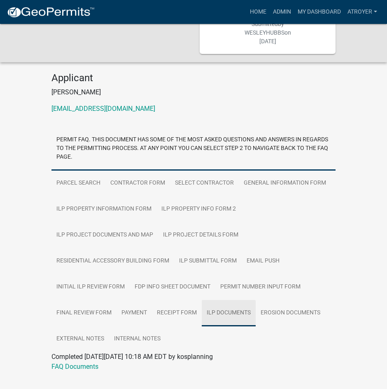
click at [227, 300] on link "ILP Documents" at bounding box center [229, 313] width 54 height 26
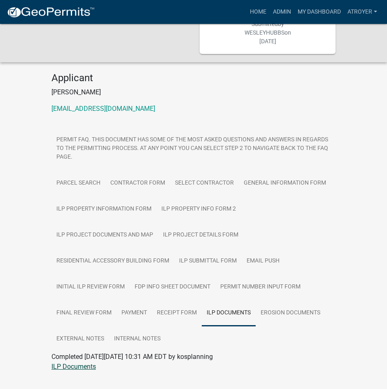
click at [72, 362] on link "ILP Documents" at bounding box center [73, 366] width 44 height 8
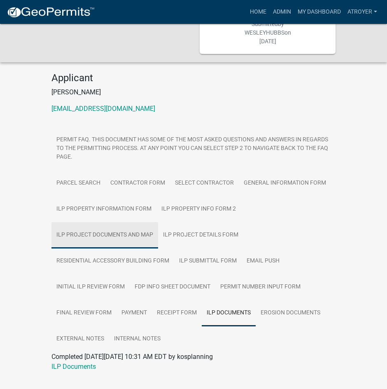
click at [116, 222] on link "ILP Project Documents and Map" at bounding box center [104, 235] width 107 height 26
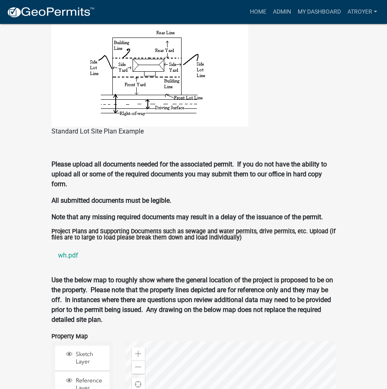
scroll to position [1004, 0]
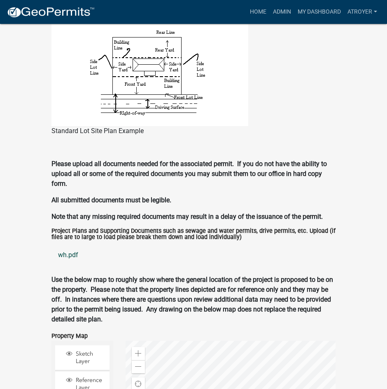
click at [70, 245] on link "wh.pdf" at bounding box center [193, 255] width 284 height 20
click at [277, 12] on link "Admin" at bounding box center [282, 12] width 25 height 16
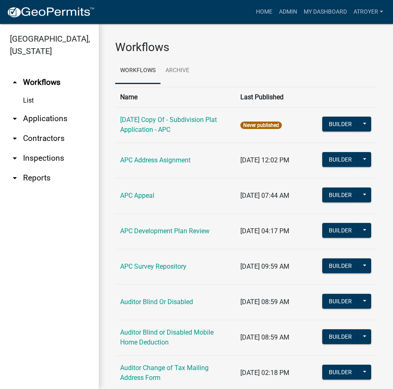
click at [31, 116] on link "arrow_drop_down Applications" at bounding box center [49, 119] width 99 height 20
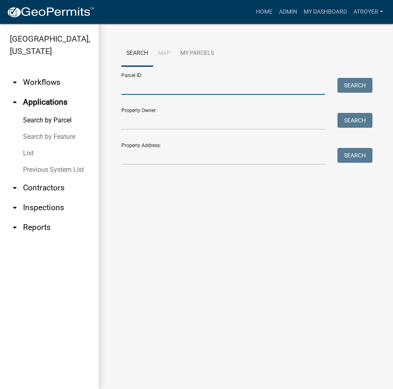
click at [174, 86] on input "Parcel ID:" at bounding box center [223, 86] width 204 height 17
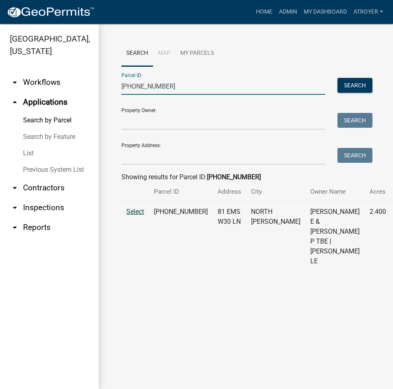
type input "[PHONE_NUMBER]"
click at [135, 215] on span "Select" at bounding box center [135, 211] width 18 height 8
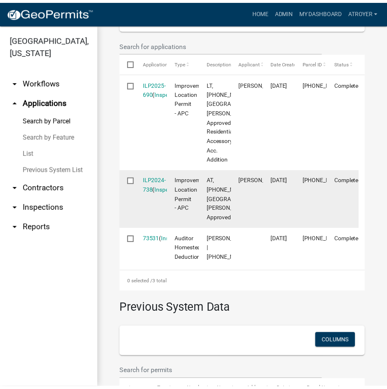
scroll to position [308, 0]
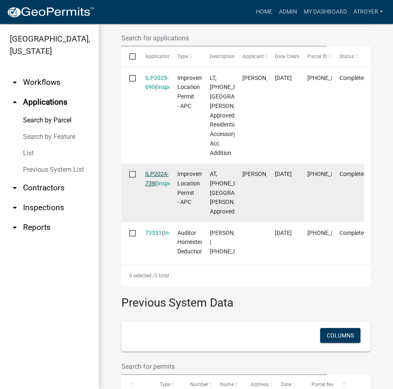
click at [161, 186] on link "ILP2024-738" at bounding box center [156, 178] width 23 height 16
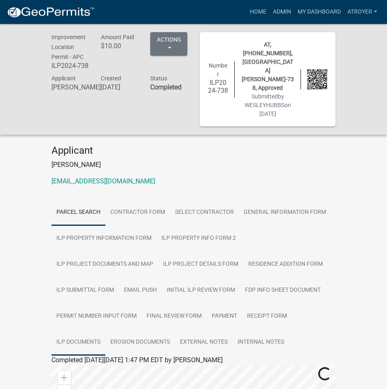
click at [85, 329] on link "ILP Documents" at bounding box center [78, 342] width 54 height 26
click at [84, 365] on link "ILP Documents" at bounding box center [73, 369] width 44 height 8
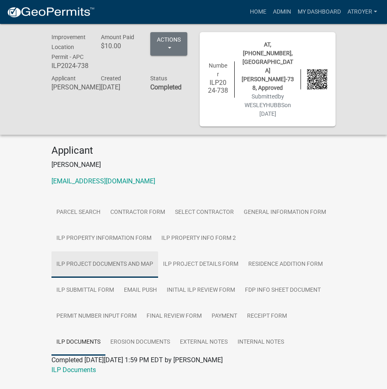
click at [105, 251] on link "ILP Project Documents and Map" at bounding box center [104, 264] width 107 height 26
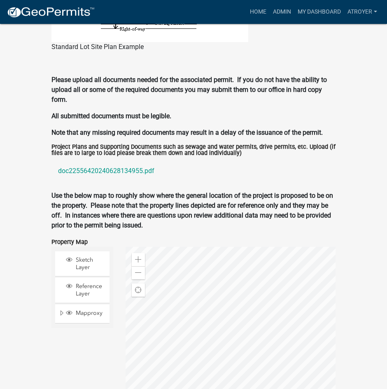
scroll to position [823, 0]
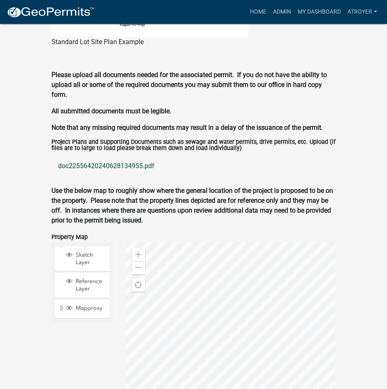
click at [100, 156] on link "doc22556420240628134955.pdf" at bounding box center [193, 166] width 284 height 20
click at [282, 11] on link "Admin" at bounding box center [282, 12] width 25 height 16
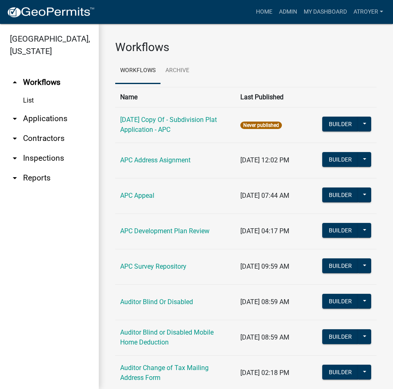
click at [46, 119] on link "arrow_drop_down Applications" at bounding box center [49, 119] width 99 height 20
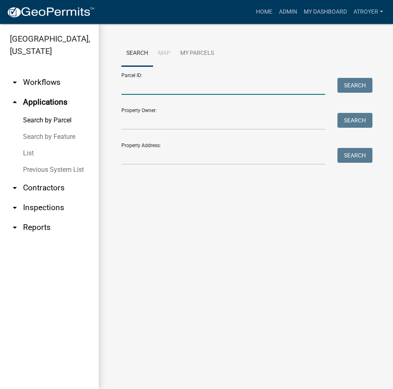
click at [158, 87] on input "Parcel ID:" at bounding box center [223, 86] width 204 height 17
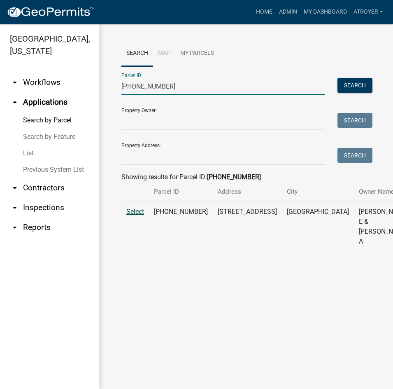
type input "[PHONE_NUMBER]"
click at [137, 215] on span "Select" at bounding box center [135, 211] width 18 height 8
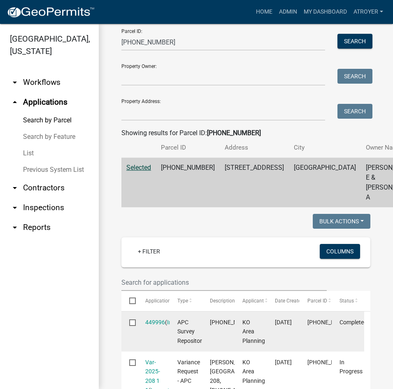
scroll to position [123, 0]
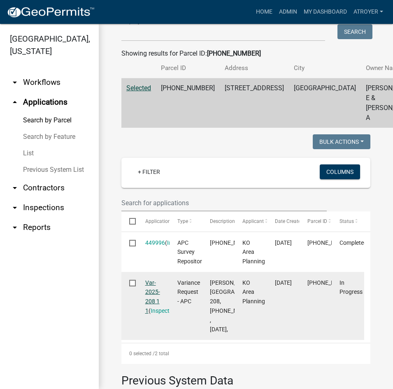
click at [152, 291] on link "Var-2025-208 1 1" at bounding box center [152, 296] width 15 height 35
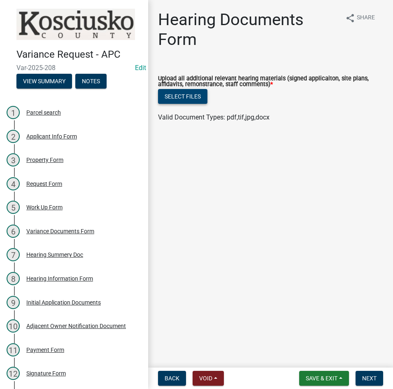
click at [182, 97] on button "Select files" at bounding box center [182, 96] width 49 height 15
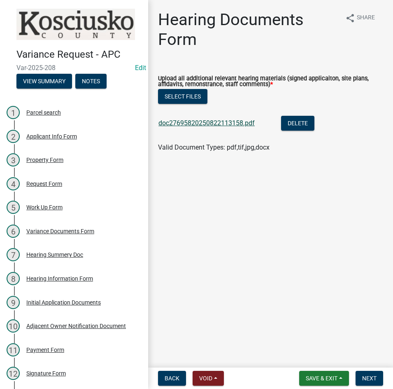
click at [219, 124] on link "doc27695820250822113158.pdf" at bounding box center [206, 123] width 96 height 8
click at [371, 377] on span "Next" at bounding box center [369, 378] width 14 height 7
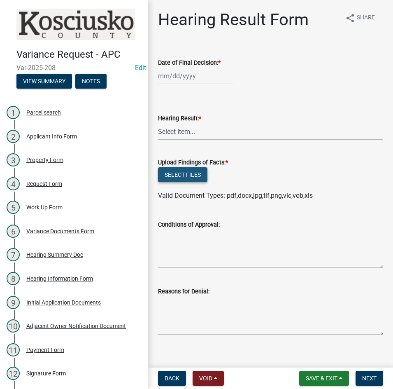
click at [184, 170] on button "Select files" at bounding box center [182, 174] width 49 height 15
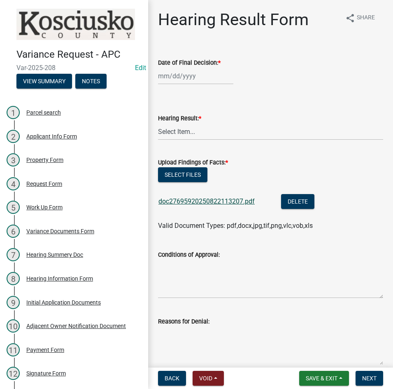
click at [212, 199] on link "doc27695920250822113207.pdf" at bounding box center [206, 201] width 96 height 8
click at [179, 175] on button "Select files" at bounding box center [182, 174] width 49 height 15
select select "8"
select select "2025"
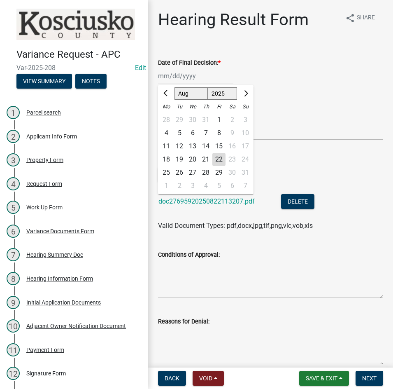
click at [208, 76] on div "[PERSON_NAME] Feb Mar Apr [PERSON_NAME][DATE] Oct Nov [DATE] 1526 1527 1528 152…" at bounding box center [195, 75] width 75 height 17
click at [168, 145] on div "11" at bounding box center [166, 146] width 13 height 13
type input "[DATE]"
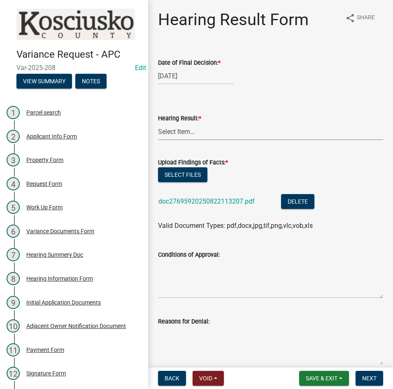
click at [173, 132] on select "Select Item... Approved Denied Withdrawn/Dropped" at bounding box center [270, 131] width 225 height 17
click at [158, 123] on select "Select Item... Approved Denied Withdrawn/Dropped" at bounding box center [270, 131] width 225 height 17
select select "808690c7-bf4f-4afa-b87c-7c10797e051c"
click at [182, 272] on textarea "Conditions of Approval:" at bounding box center [270, 278] width 225 height 39
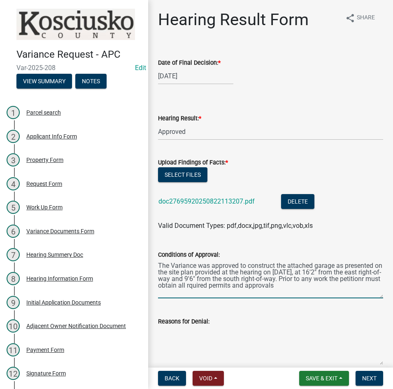
click at [243, 287] on textarea "The Variance was approved to construct the attached garage as presented on the …" at bounding box center [270, 278] width 225 height 39
click at [191, 284] on textarea "The Variance was approved to construct the attached garage as presented on the …" at bounding box center [270, 278] width 225 height 39
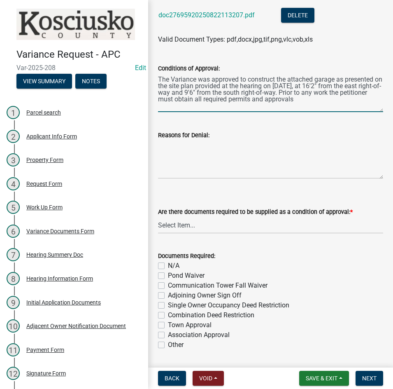
scroll to position [247, 0]
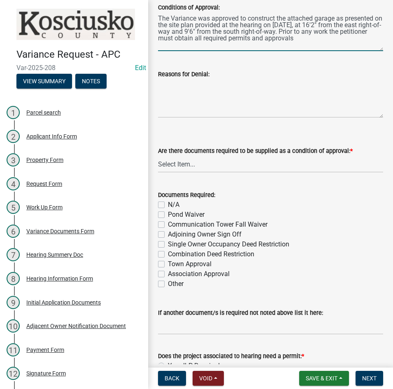
type textarea "The Variance was approved to construct the attached garage as presented on the …"
click at [203, 163] on select "Select Item... Yes No N/A" at bounding box center [270, 164] width 225 height 17
click at [158, 156] on select "Select Item... Yes No N/A" at bounding box center [270, 164] width 225 height 17
select select "3ebdabd2-24d2-4634-81b5-20525b4a7a54"
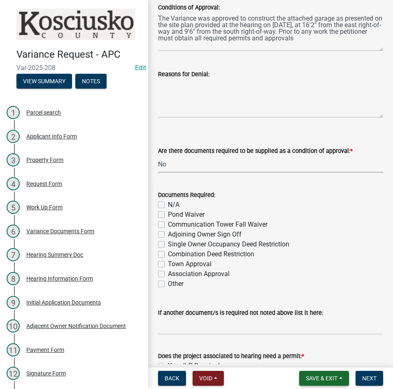
click at [313, 377] on span "Save & Exit" at bounding box center [322, 378] width 32 height 7
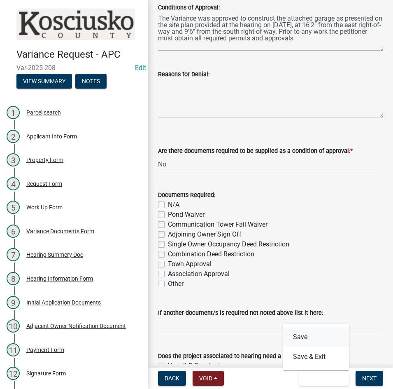
click at [294, 333] on button "Save" at bounding box center [316, 337] width 66 height 20
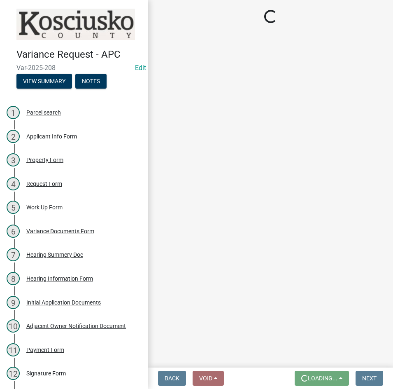
scroll to position [0, 0]
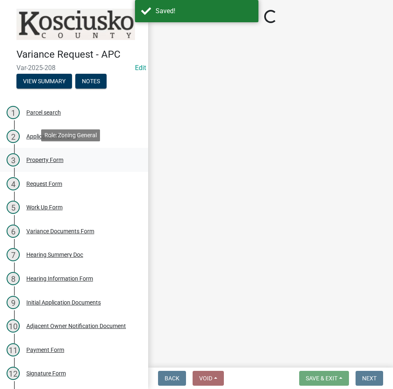
select select "808690c7-bf4f-4afa-b87c-7c10797e051c"
select select "3ebdabd2-24d2-4634-81b5-20525b4a7a54"
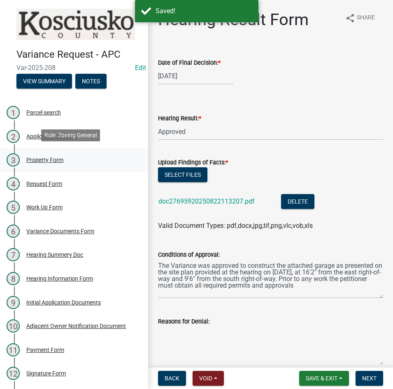
click at [47, 154] on div "3 Property Form" at bounding box center [71, 159] width 128 height 13
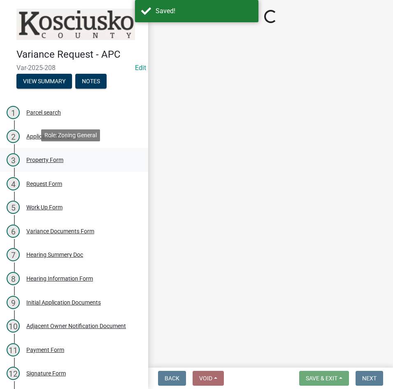
select select "1146270b-2111-4e23-bf7f-74ce85cf7041"
select select "dd23c302-fd8e-4dc5-81ce-e8ac1d060e01"
select select "12355200-60c1-438c-bbad-938150612a70"
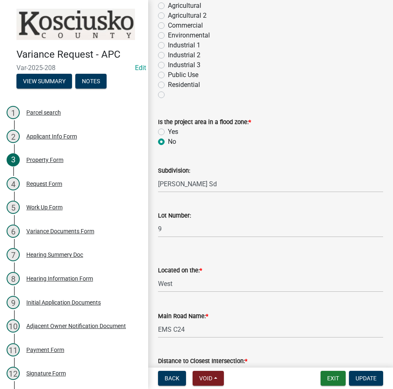
scroll to position [93, 0]
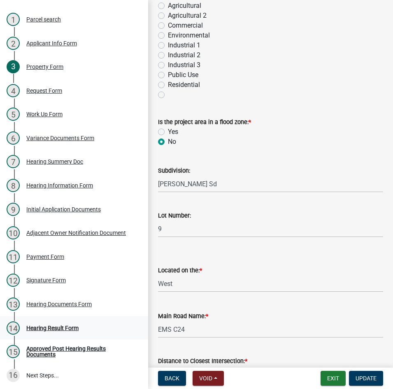
click at [70, 325] on div "Hearing Result Form" at bounding box center [52, 328] width 52 height 6
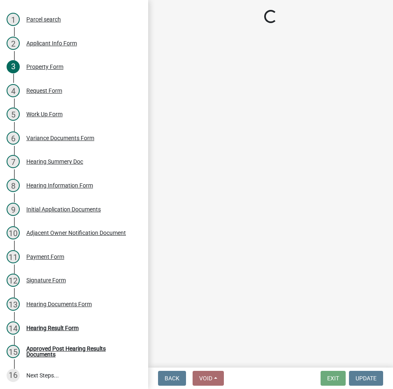
scroll to position [0, 0]
select select "808690c7-bf4f-4afa-b87c-7c10797e051c"
select select "3ebdabd2-24d2-4634-81b5-20525b4a7a54"
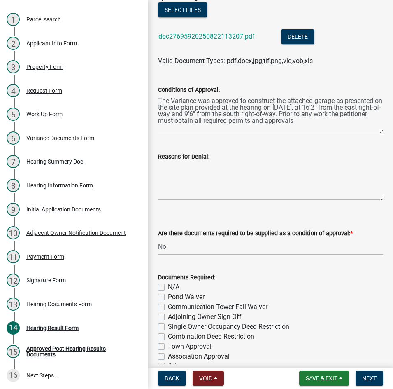
scroll to position [323, 0]
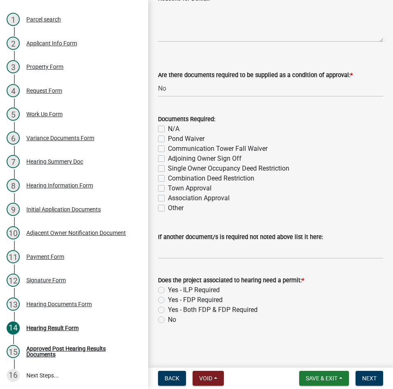
click at [168, 289] on label "Yes - ILP Required" at bounding box center [194, 290] width 52 height 10
click at [168, 289] on input "Yes - ILP Required" at bounding box center [170, 287] width 5 height 5
radio input "true"
click at [360, 375] on button "Next" at bounding box center [370, 377] width 28 height 15
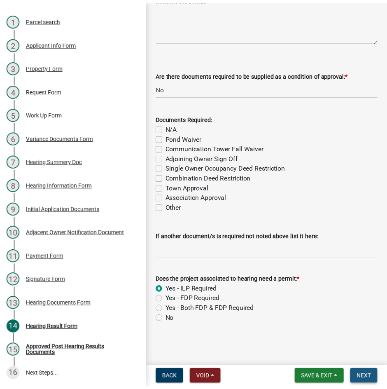
scroll to position [0, 0]
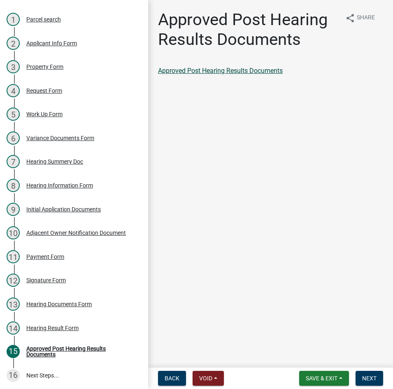
click at [246, 70] on link "Approved Post Hearing Results Documents" at bounding box center [220, 71] width 125 height 8
click at [376, 375] on span "Next" at bounding box center [369, 378] width 14 height 7
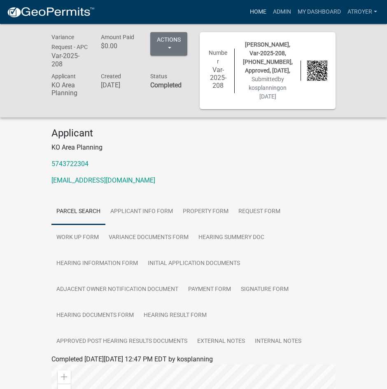
click at [251, 14] on link "Home" at bounding box center [258, 12] width 23 height 16
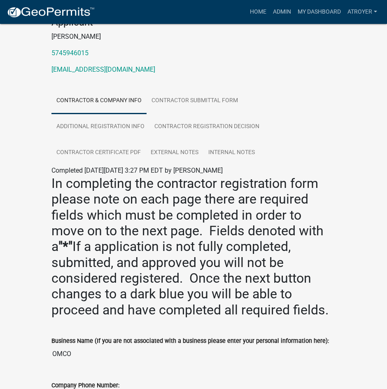
scroll to position [247, 0]
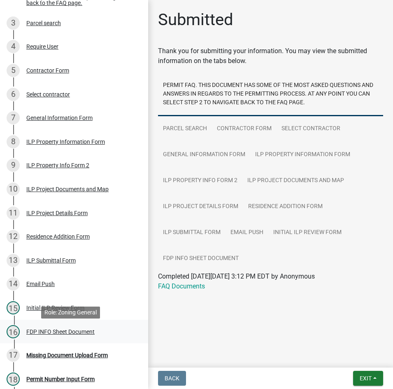
scroll to position [165, 0]
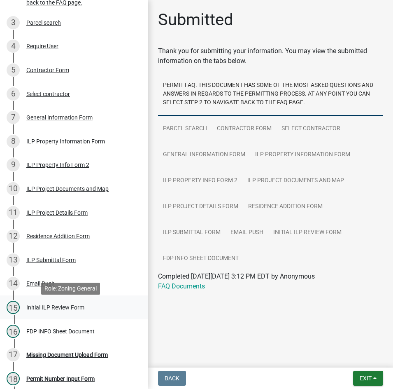
click at [48, 310] on div "Initial ILP Review Form" at bounding box center [55, 307] width 58 height 6
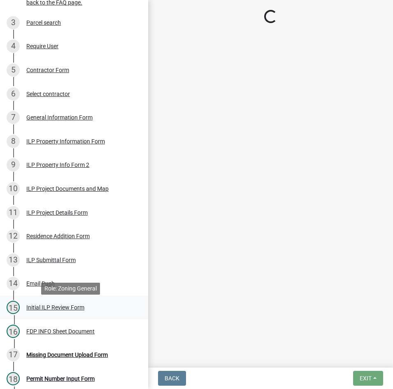
select select "c872cdc8-ca01-49f1-a213-e4b05fa58cd2"
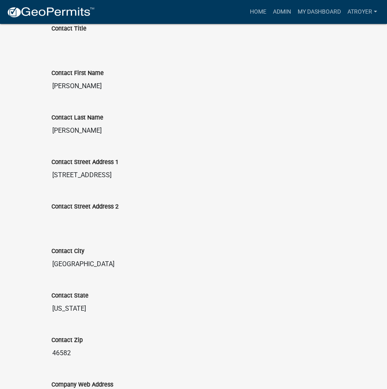
scroll to position [412, 0]
